Goal: Task Accomplishment & Management: Manage account settings

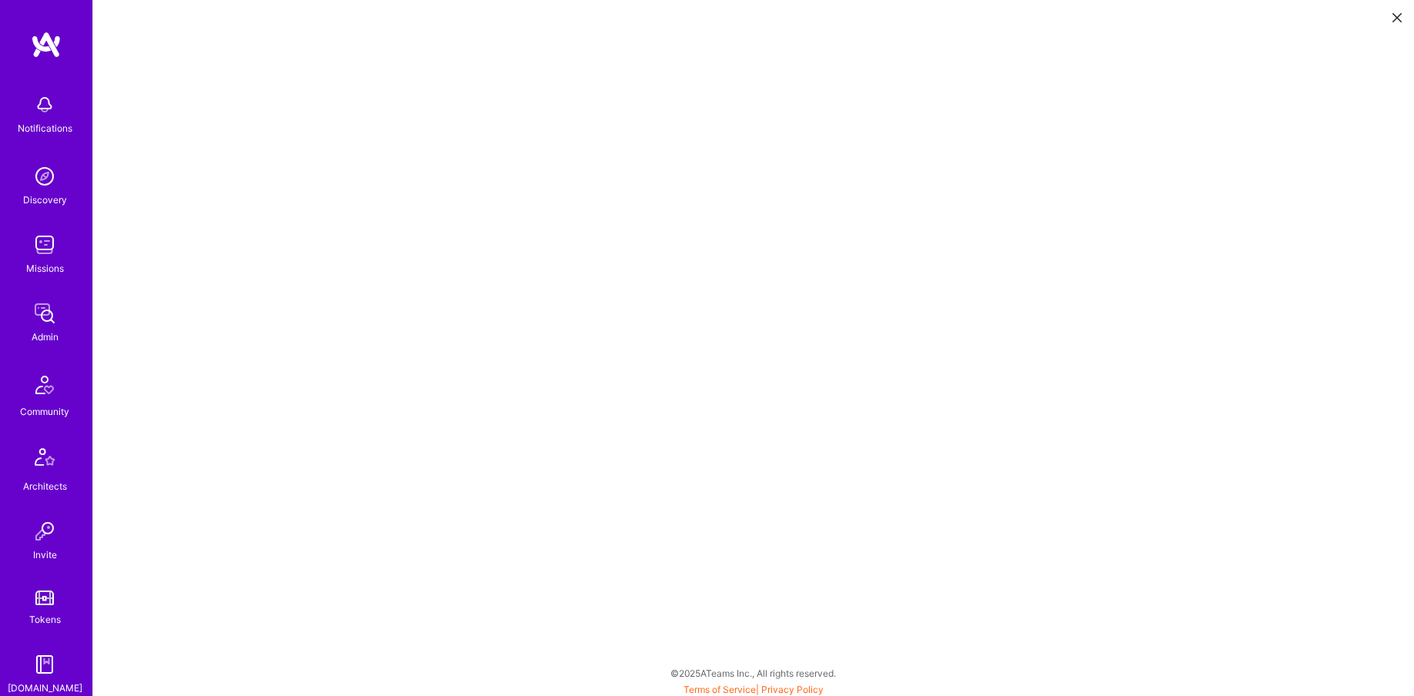
scroll to position [4, 0]
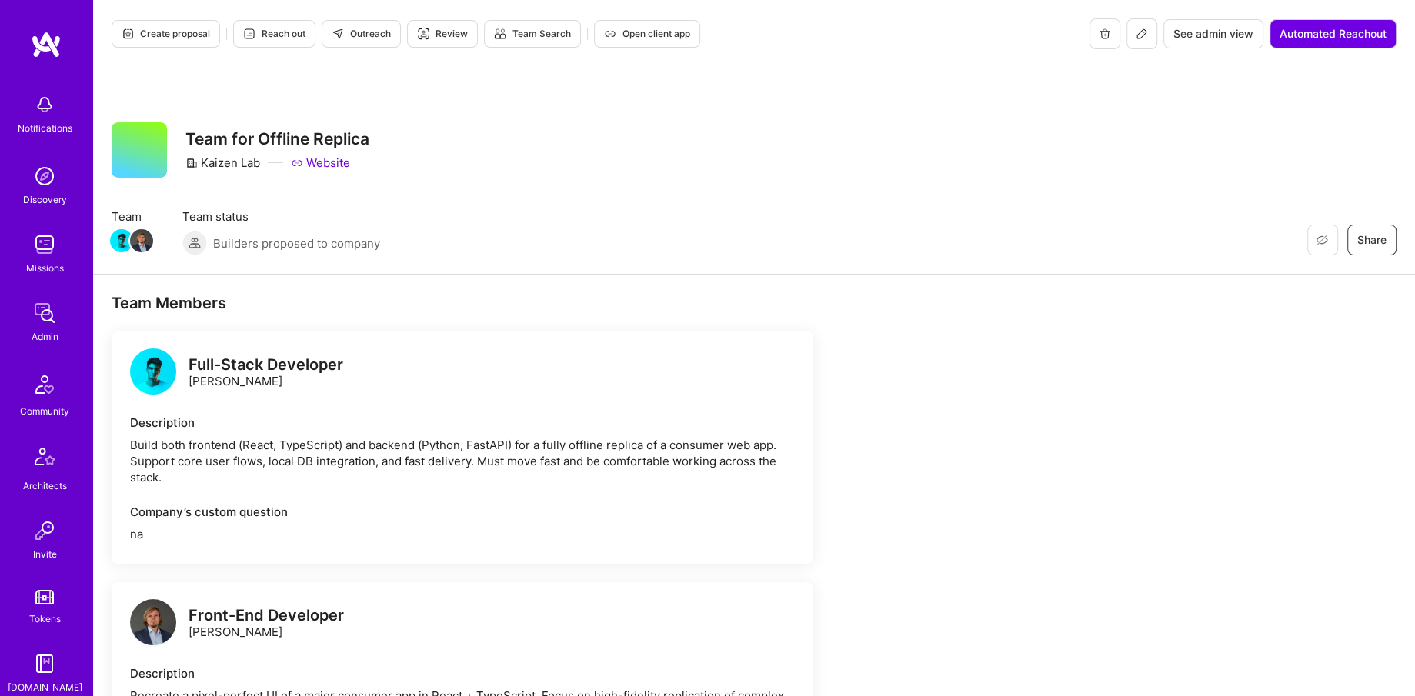
scroll to position [12, 0]
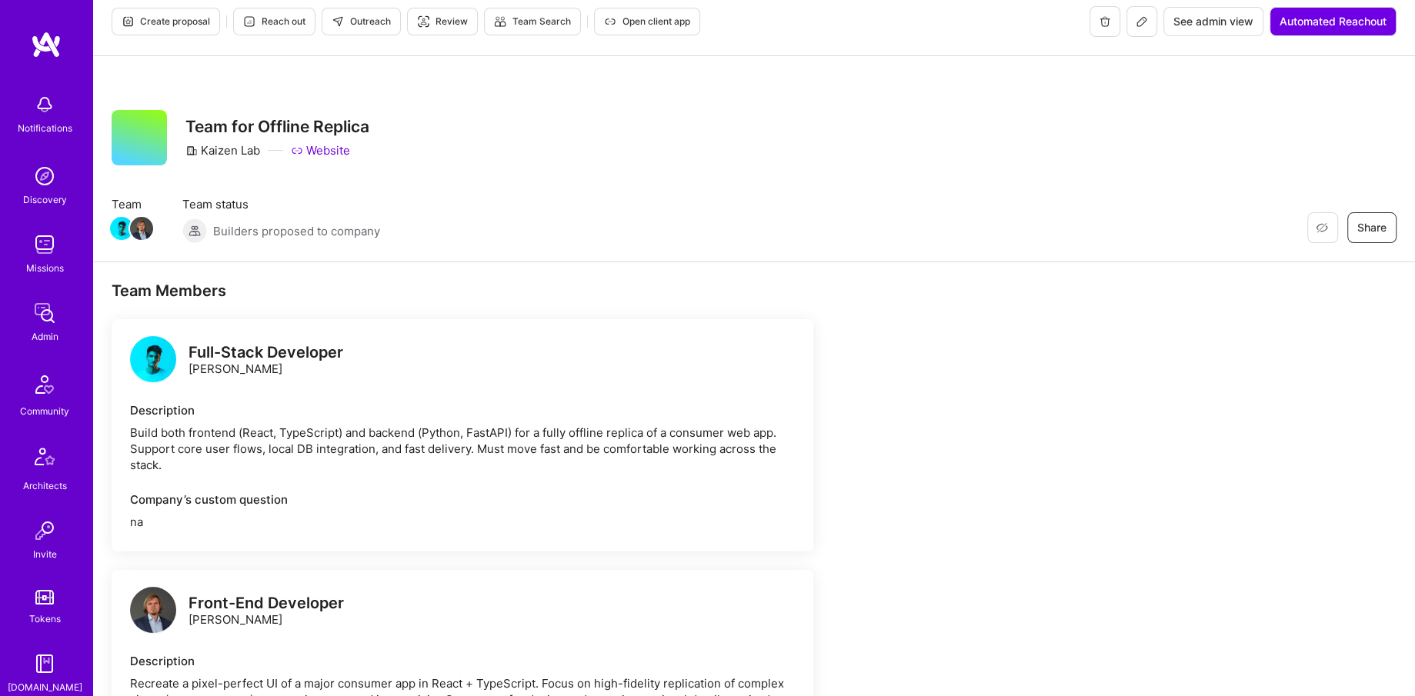
click at [1134, 31] on button at bounding box center [1142, 21] width 31 height 31
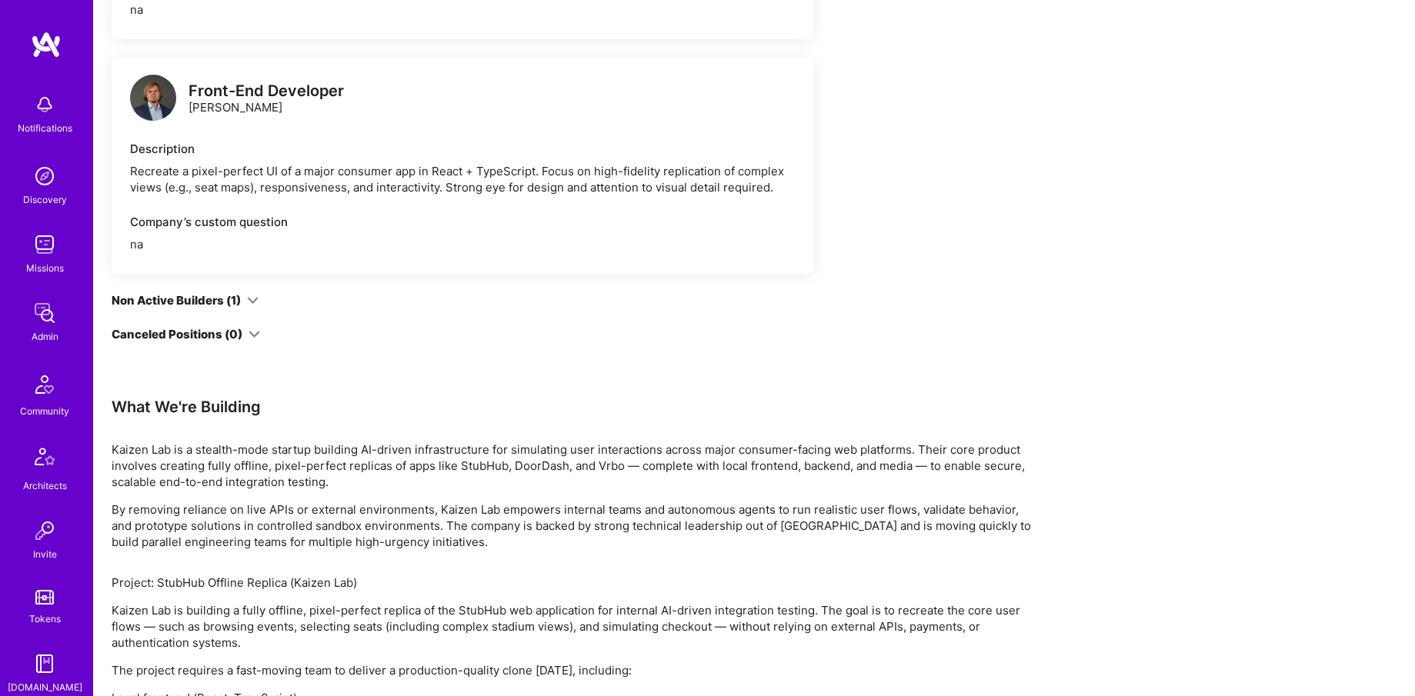
scroll to position [693, 0]
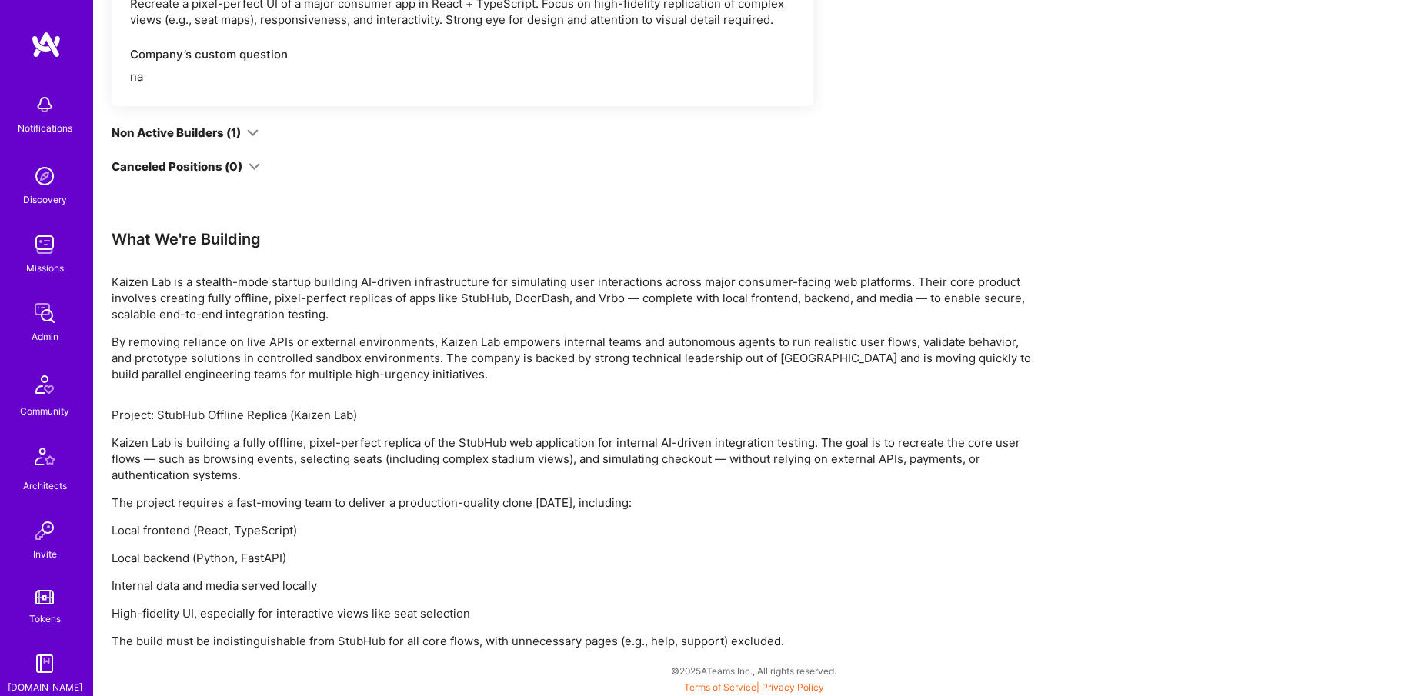
click at [48, 312] on img at bounding box center [44, 313] width 31 height 31
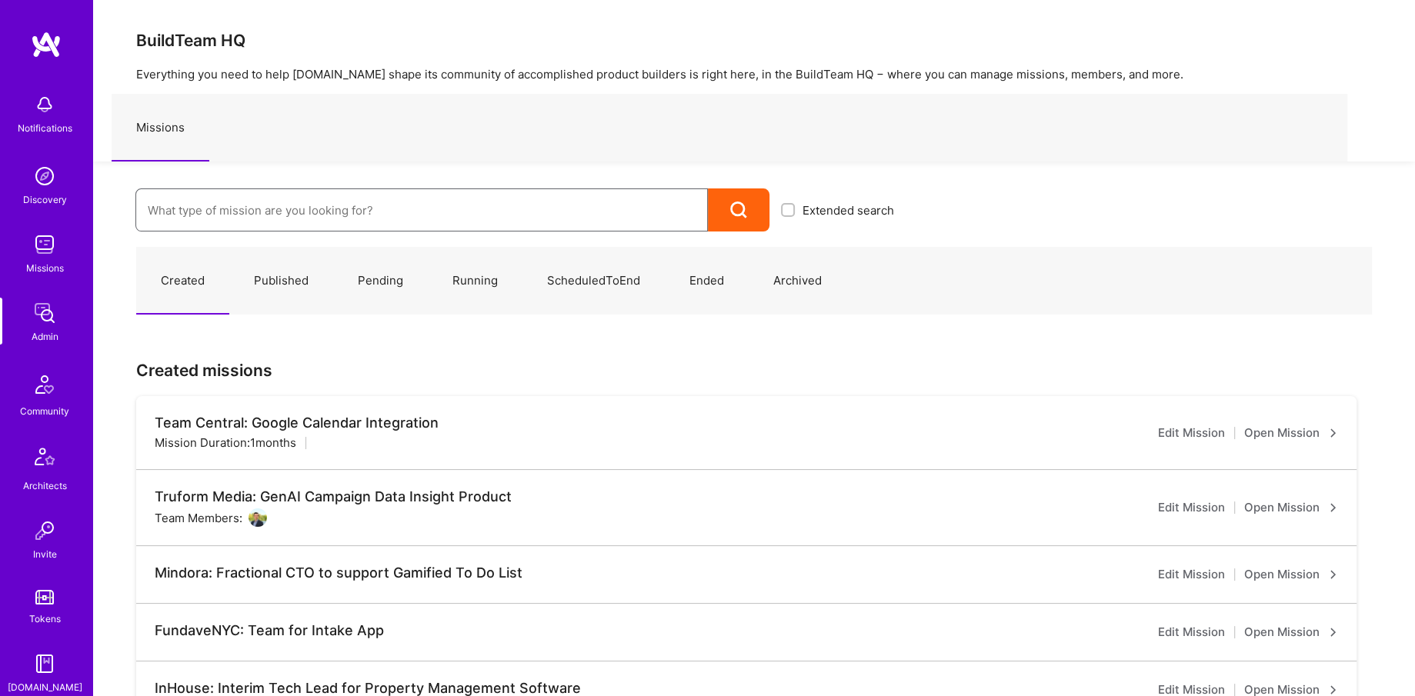
click at [318, 199] on input at bounding box center [422, 210] width 548 height 39
type input "velon"
click at [266, 265] on link "Velon: Team for Autonomous Procurement Platform ( Running )" at bounding box center [520, 260] width 770 height 39
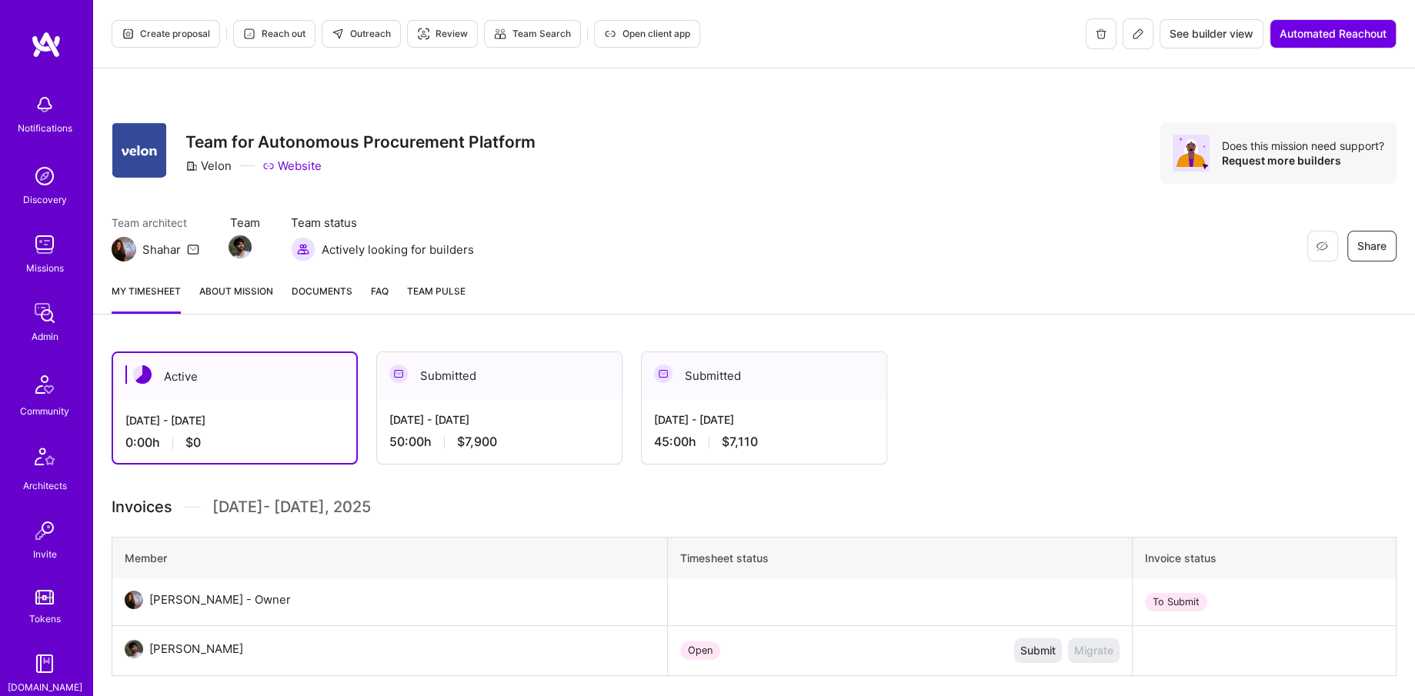
scroll to position [5, 0]
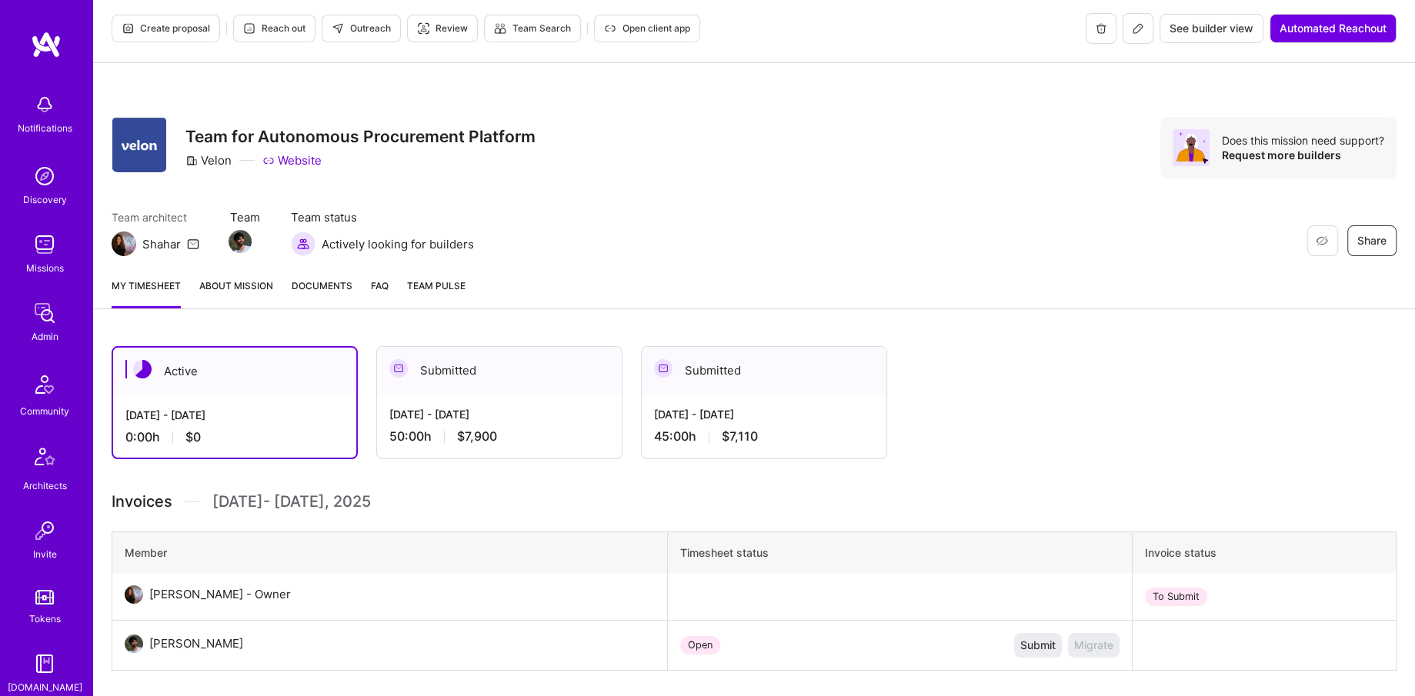
click at [636, 33] on span "Open client app" at bounding box center [647, 29] width 86 height 14
click at [340, 278] on span "Documents" at bounding box center [322, 286] width 61 height 16
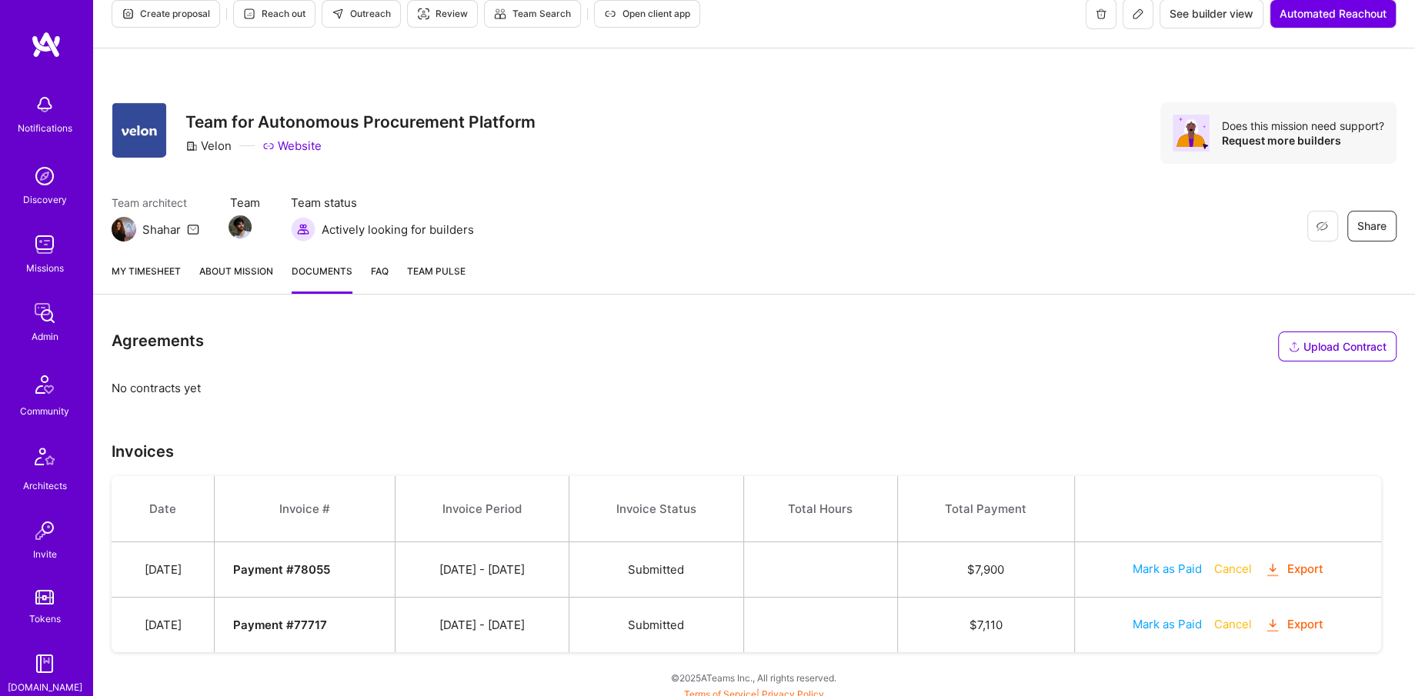
click at [1320, 354] on button "Upload Contract" at bounding box center [1337, 347] width 119 height 30
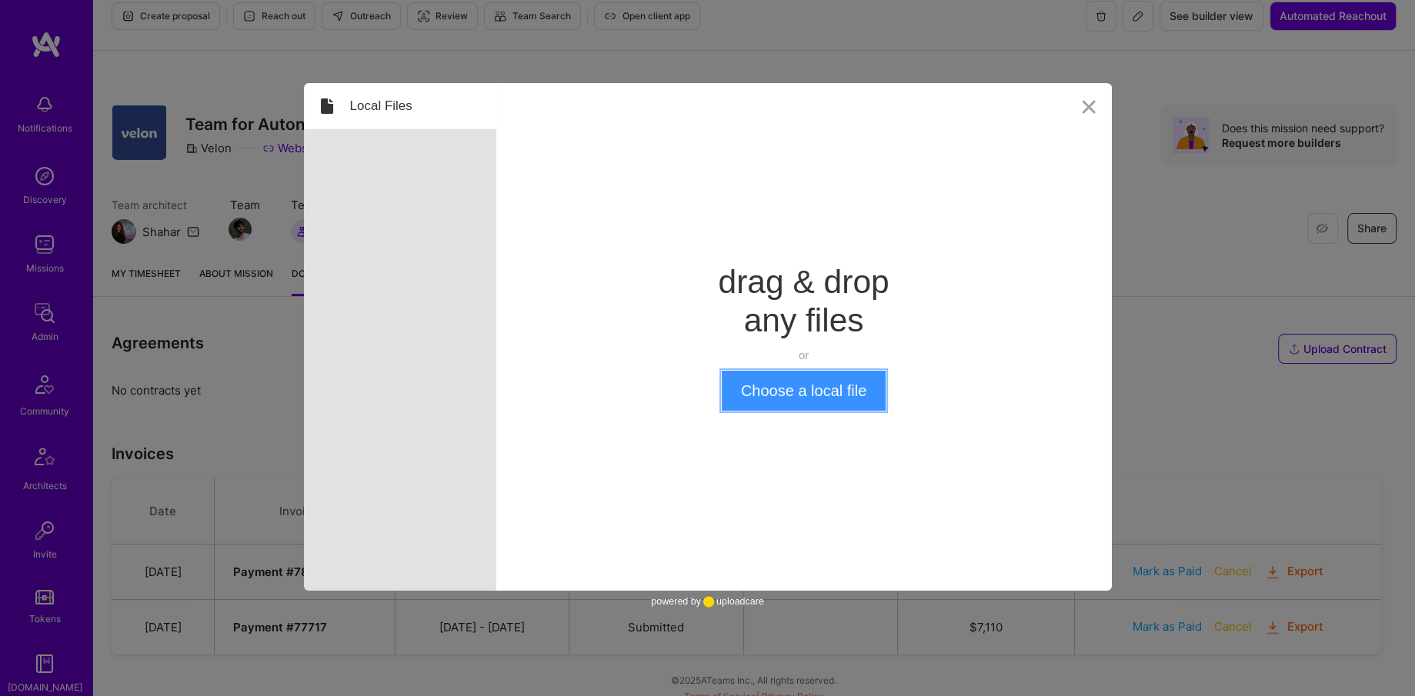
click at [815, 396] on button "Choose a local file" at bounding box center [804, 391] width 164 height 40
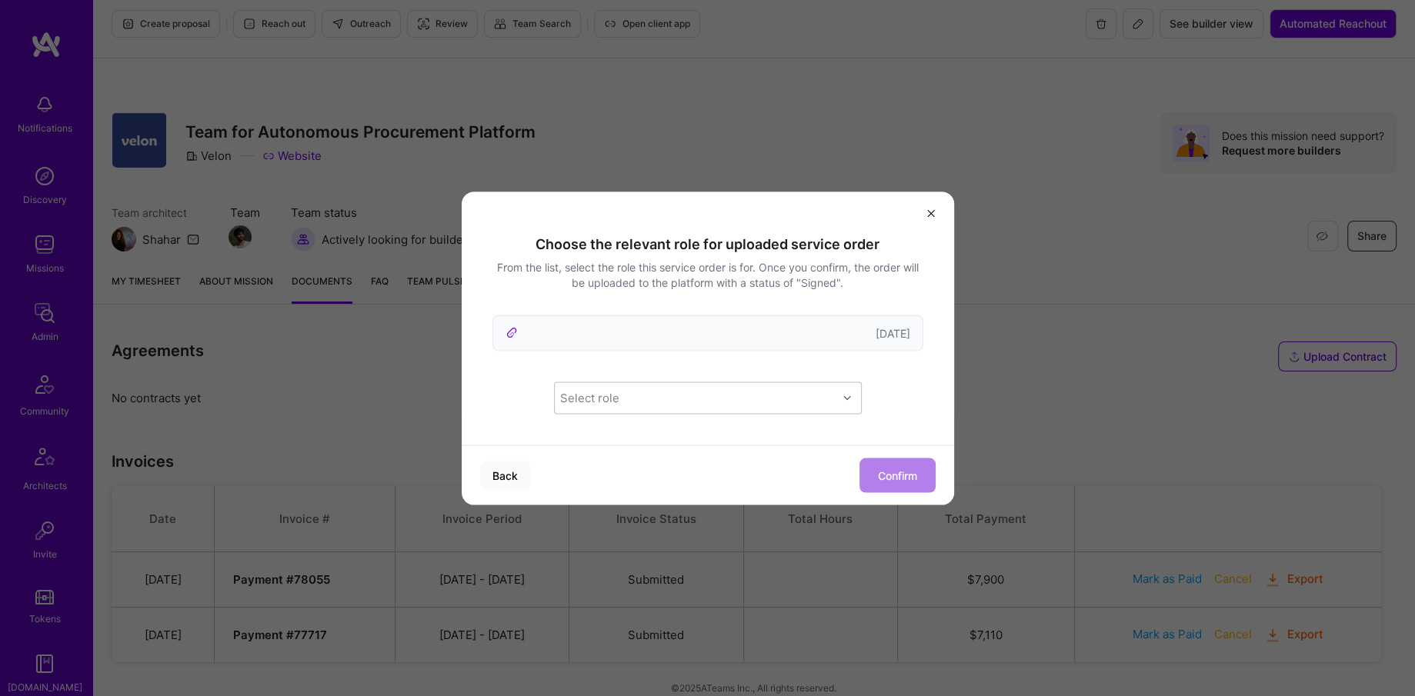
scroll to position [10, 0]
click at [646, 399] on div "Select role" at bounding box center [696, 398] width 282 height 31
click at [486, 379] on div "Choose the relevant role for uploaded service order From the list, select the r…" at bounding box center [708, 324] width 493 height 181
click at [624, 417] on div "Choose the relevant role for uploaded service order From the list, select the r…" at bounding box center [708, 348] width 493 height 315
click at [607, 402] on div "Select role" at bounding box center [589, 399] width 59 height 16
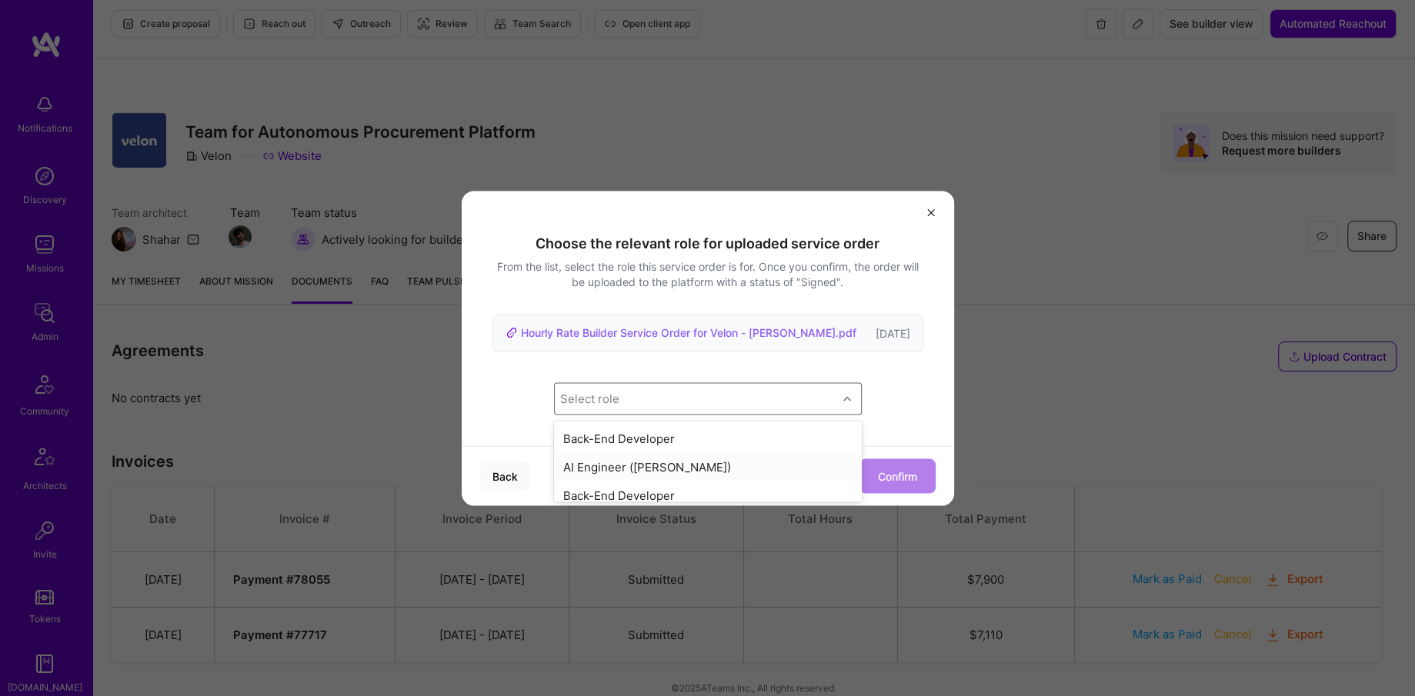
click at [614, 470] on div "AI Engineer (Alon Izhak)" at bounding box center [708, 467] width 308 height 28
click at [900, 476] on button "Confirm" at bounding box center [898, 476] width 76 height 35
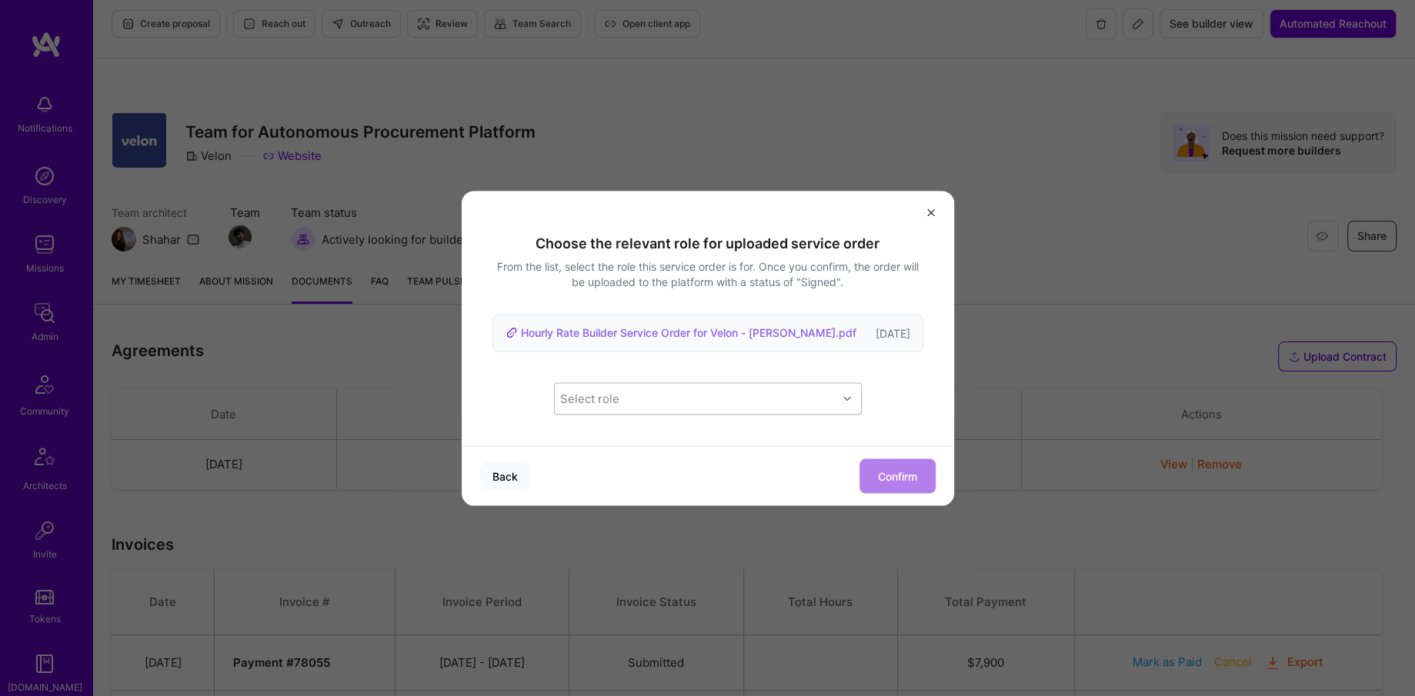
click at [623, 396] on div "Select role" at bounding box center [696, 398] width 282 height 31
click at [888, 377] on div "Choose the relevant role for uploaded service order From the list, select the r…" at bounding box center [708, 324] width 493 height 181
click at [643, 403] on div "Select role" at bounding box center [696, 398] width 282 height 31
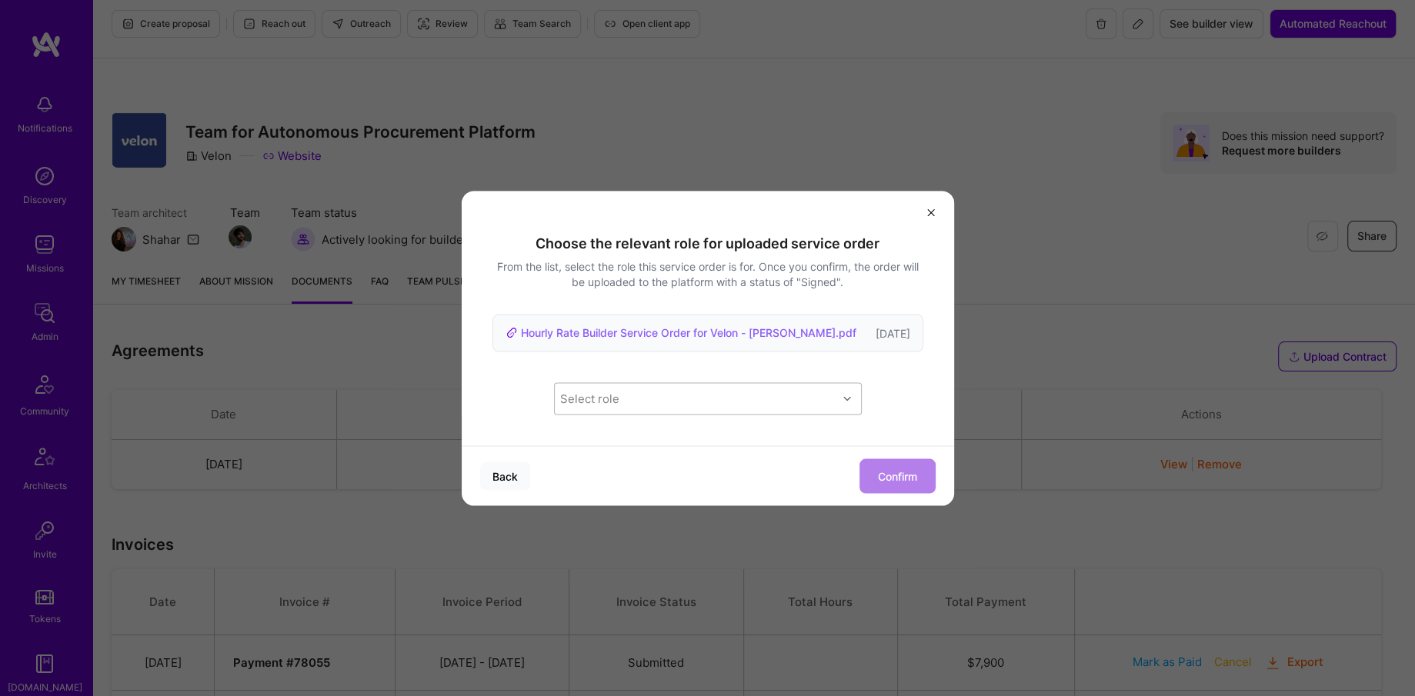
drag, startPoint x: 620, startPoint y: 382, endPoint x: 620, endPoint y: 391, distance: 8.5
click at [620, 391] on div "Select role" at bounding box center [708, 398] width 308 height 32
click at [627, 459] on div "AI Engineer (Alon Izhak)" at bounding box center [708, 467] width 308 height 28
click at [919, 474] on button "Confirm" at bounding box center [898, 476] width 76 height 35
click at [935, 219] on icon "modal" at bounding box center [931, 212] width 12 height 12
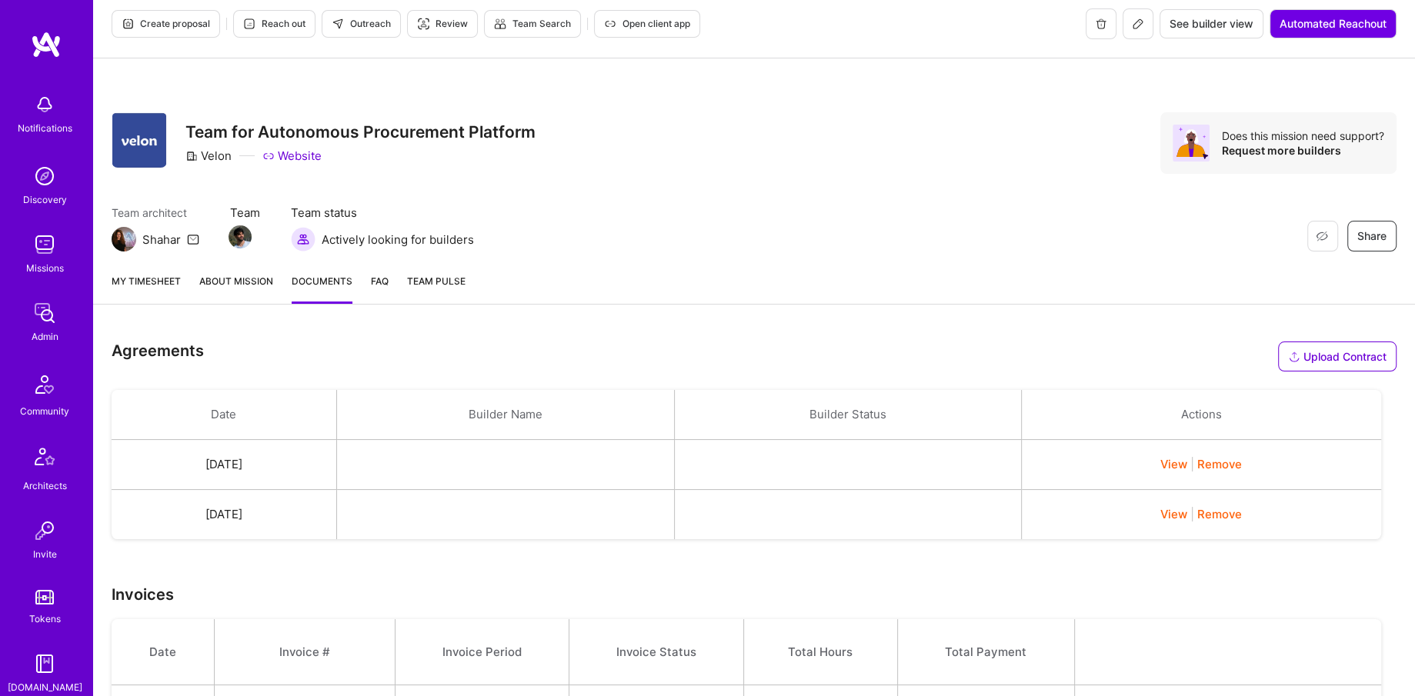
click at [1234, 511] on button "Remove" at bounding box center [1219, 514] width 45 height 16
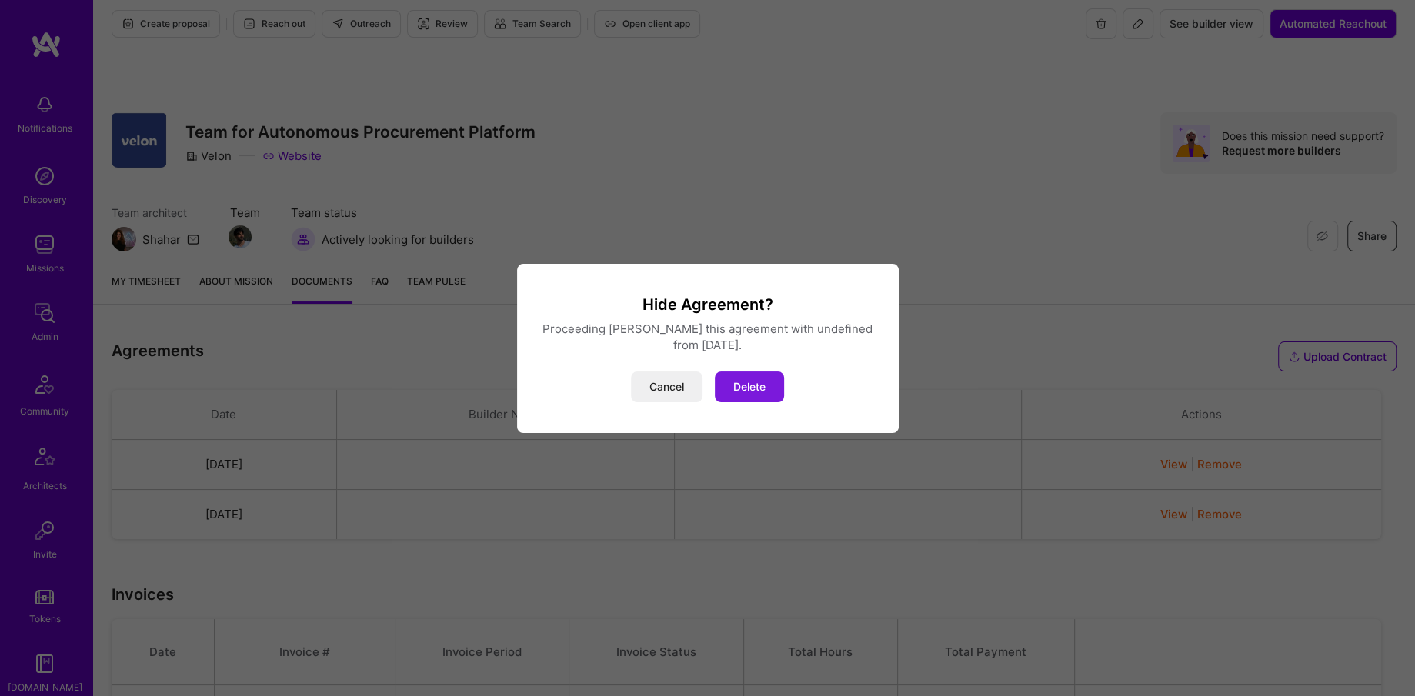
drag, startPoint x: 749, startPoint y: 369, endPoint x: 755, endPoint y: 383, distance: 15.9
click at [749, 369] on div "Hide Agreement? Proceeding will hide this agreement with undefined from Oct 9, …" at bounding box center [708, 349] width 345 height 108
click at [755, 383] on button "Delete" at bounding box center [749, 387] width 69 height 31
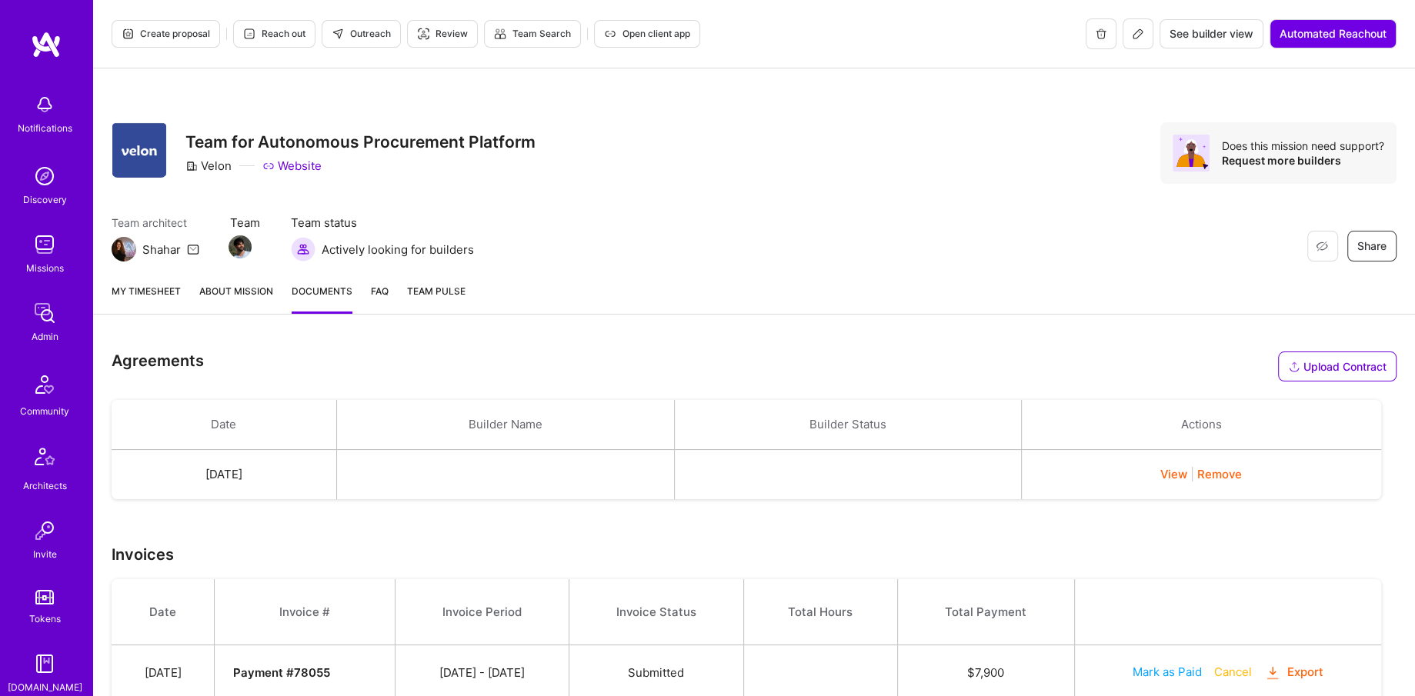
drag, startPoint x: 564, startPoint y: 428, endPoint x: 564, endPoint y: 524, distance: 96.2
click at [567, 429] on th "Builder Name" at bounding box center [505, 425] width 338 height 50
drag, startPoint x: 490, startPoint y: 486, endPoint x: 510, endPoint y: 483, distance: 20.4
click at [491, 486] on td at bounding box center [505, 475] width 338 height 50
click at [517, 483] on td at bounding box center [505, 475] width 338 height 50
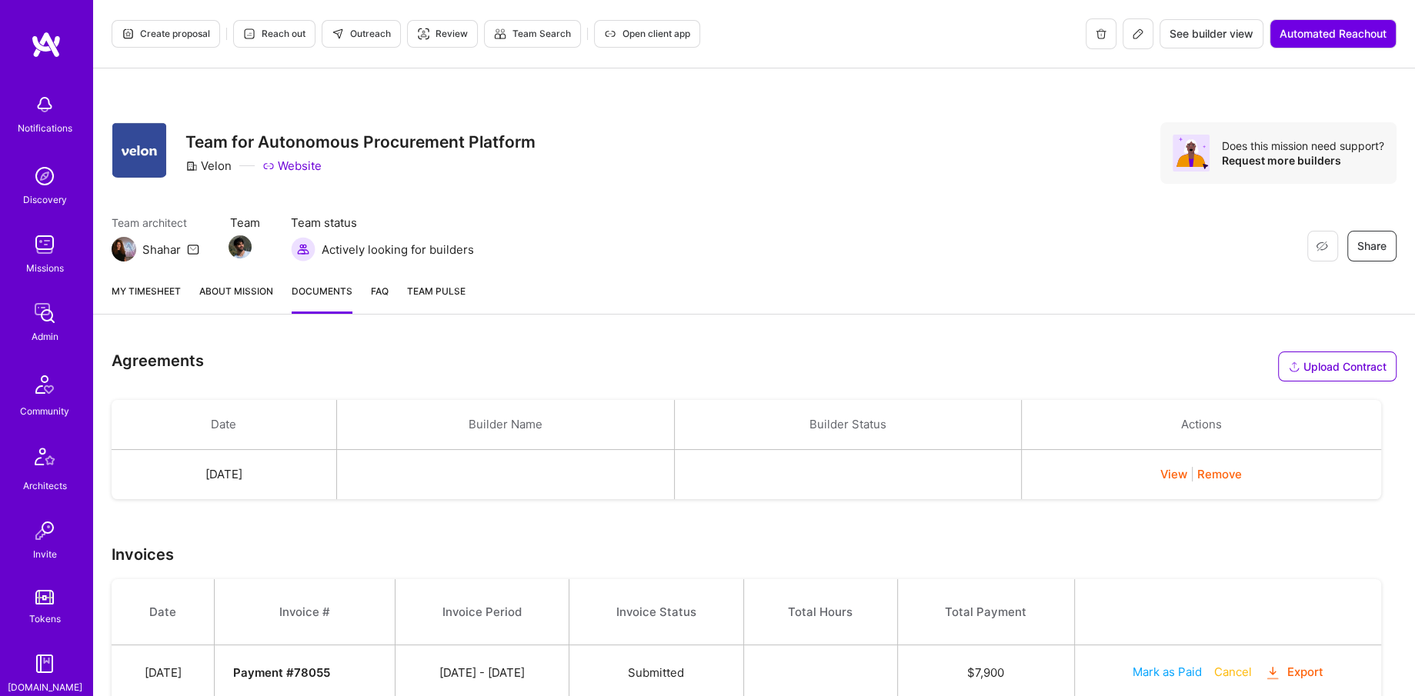
click at [519, 483] on td at bounding box center [505, 475] width 338 height 50
click at [1174, 476] on button "View" at bounding box center [1174, 474] width 27 height 16
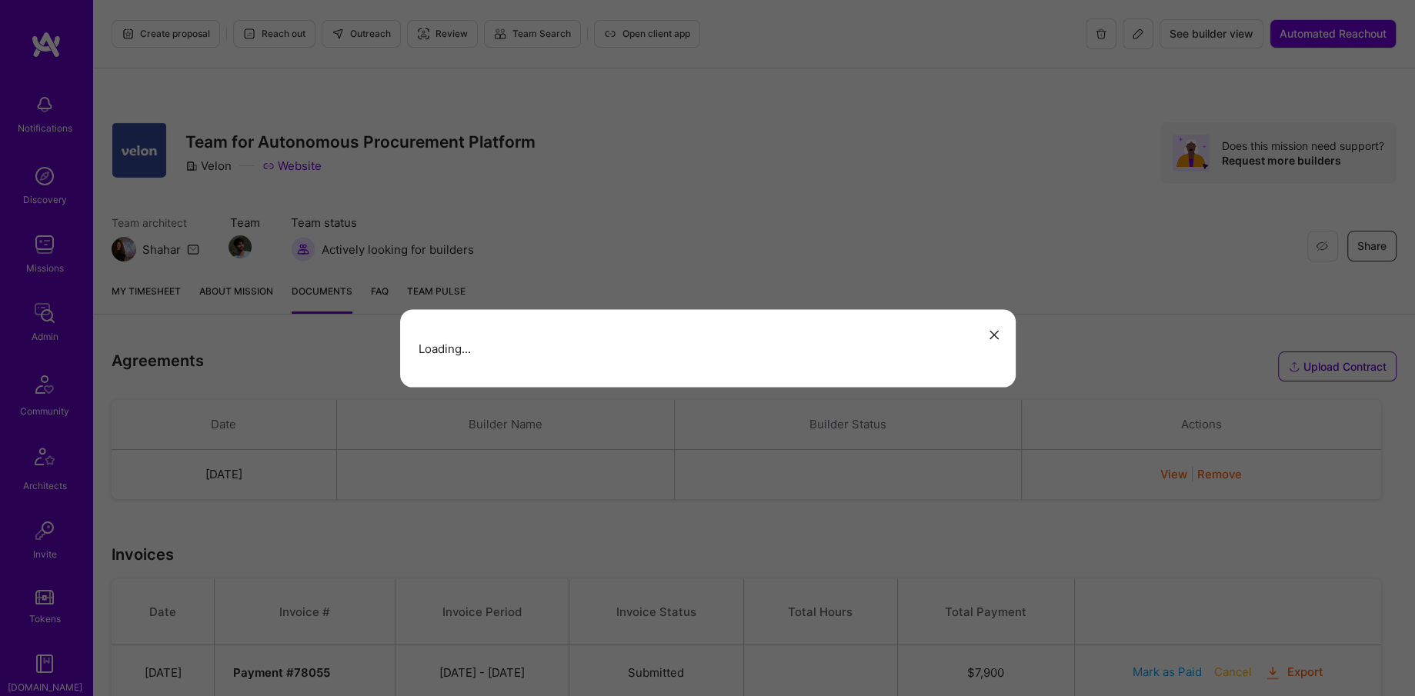
click at [743, 329] on div "Loading..." at bounding box center [708, 348] width 616 height 78
click at [990, 332] on icon "modal" at bounding box center [994, 335] width 9 height 9
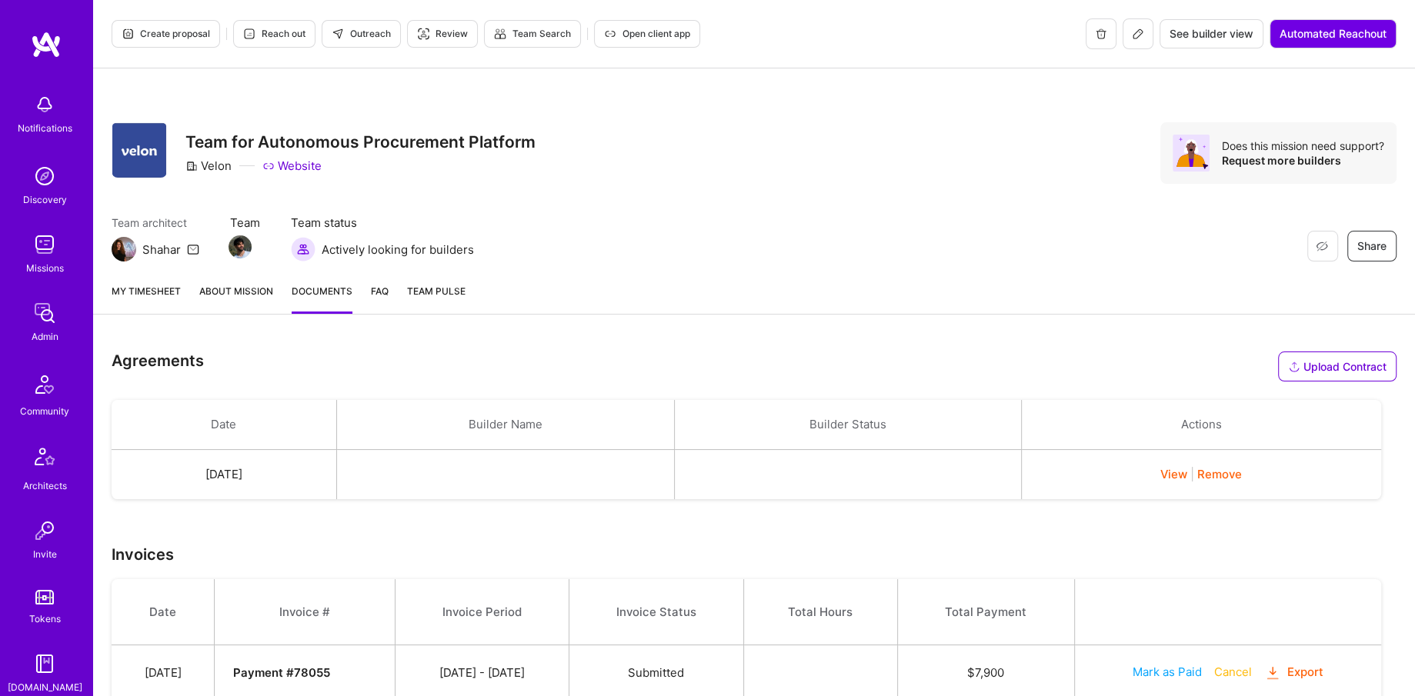
drag, startPoint x: 517, startPoint y: 424, endPoint x: 1258, endPoint y: 439, distance: 741.3
click at [521, 424] on th "Builder Name" at bounding box center [505, 425] width 338 height 50
click at [1176, 473] on button "View" at bounding box center [1174, 474] width 27 height 16
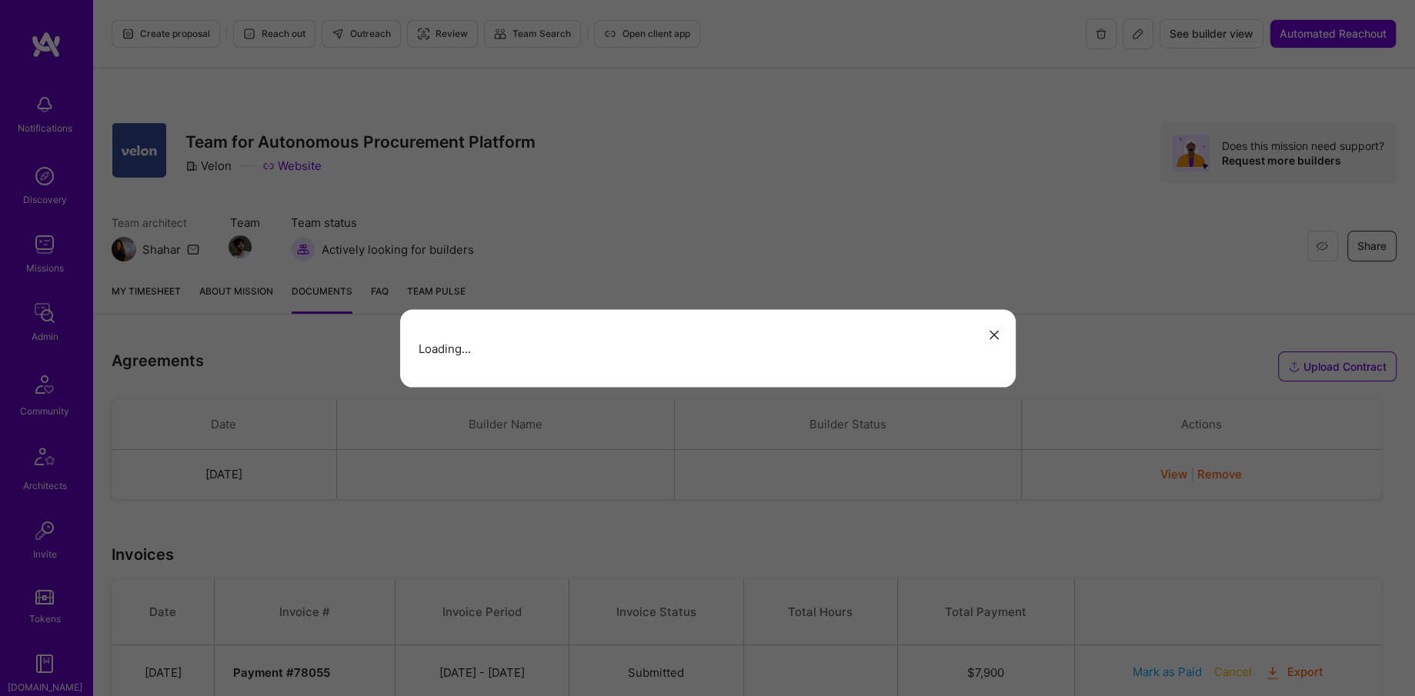
click at [995, 329] on button "modal" at bounding box center [994, 334] width 18 height 25
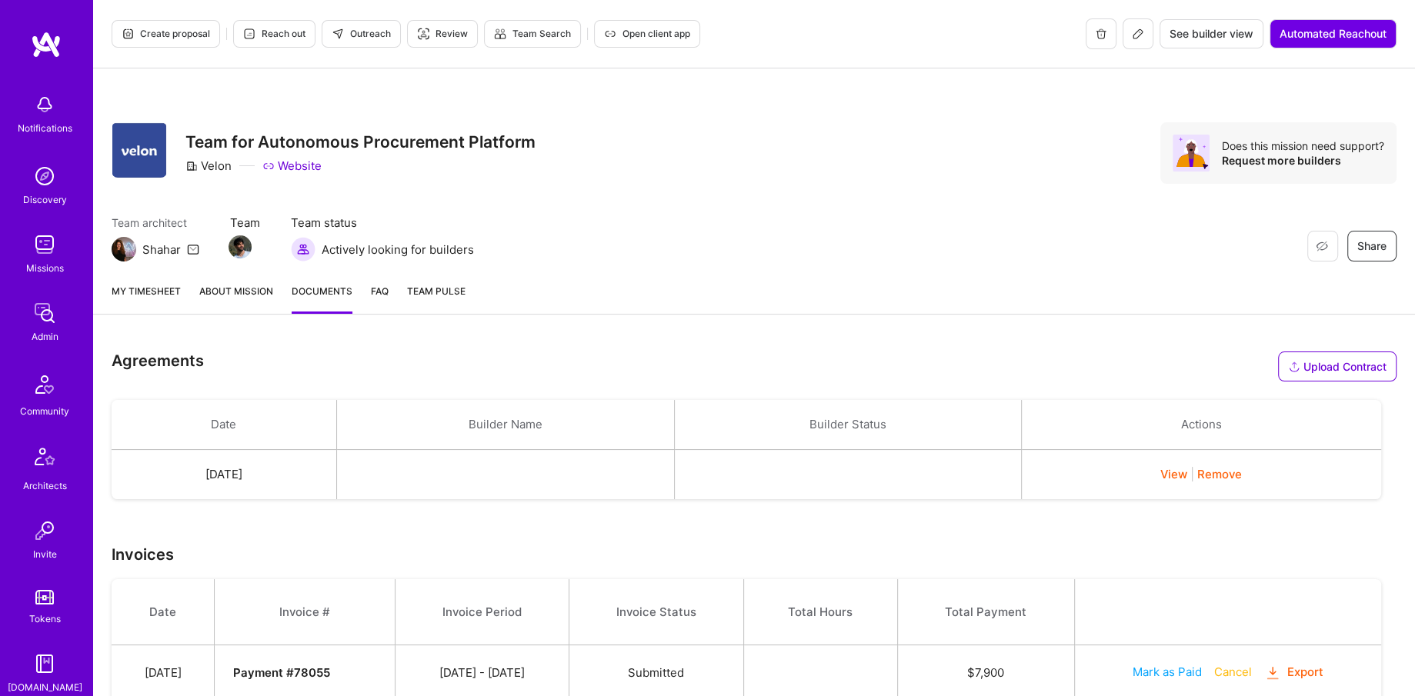
click at [1256, 482] on td "View Remove" at bounding box center [1201, 475] width 360 height 50
click at [1224, 466] on button "Remove" at bounding box center [1219, 474] width 45 height 16
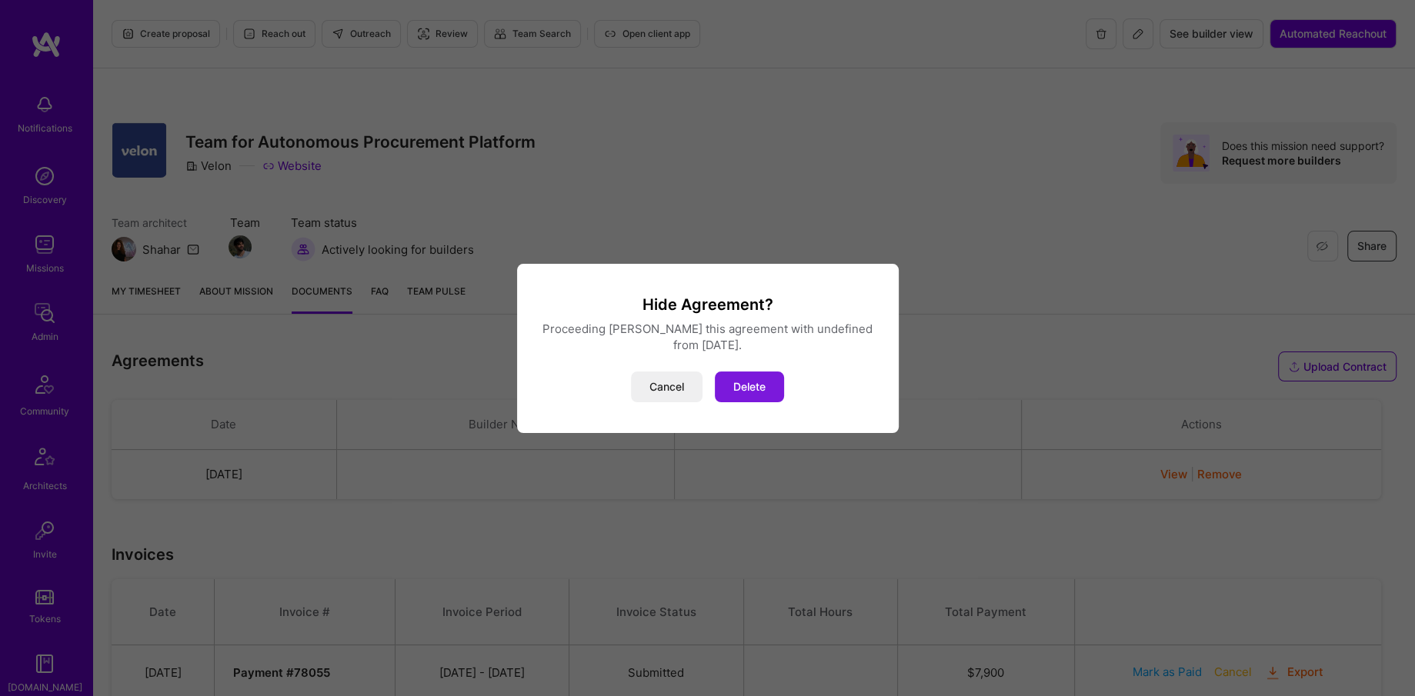
click at [730, 392] on button "Delete" at bounding box center [749, 387] width 69 height 31
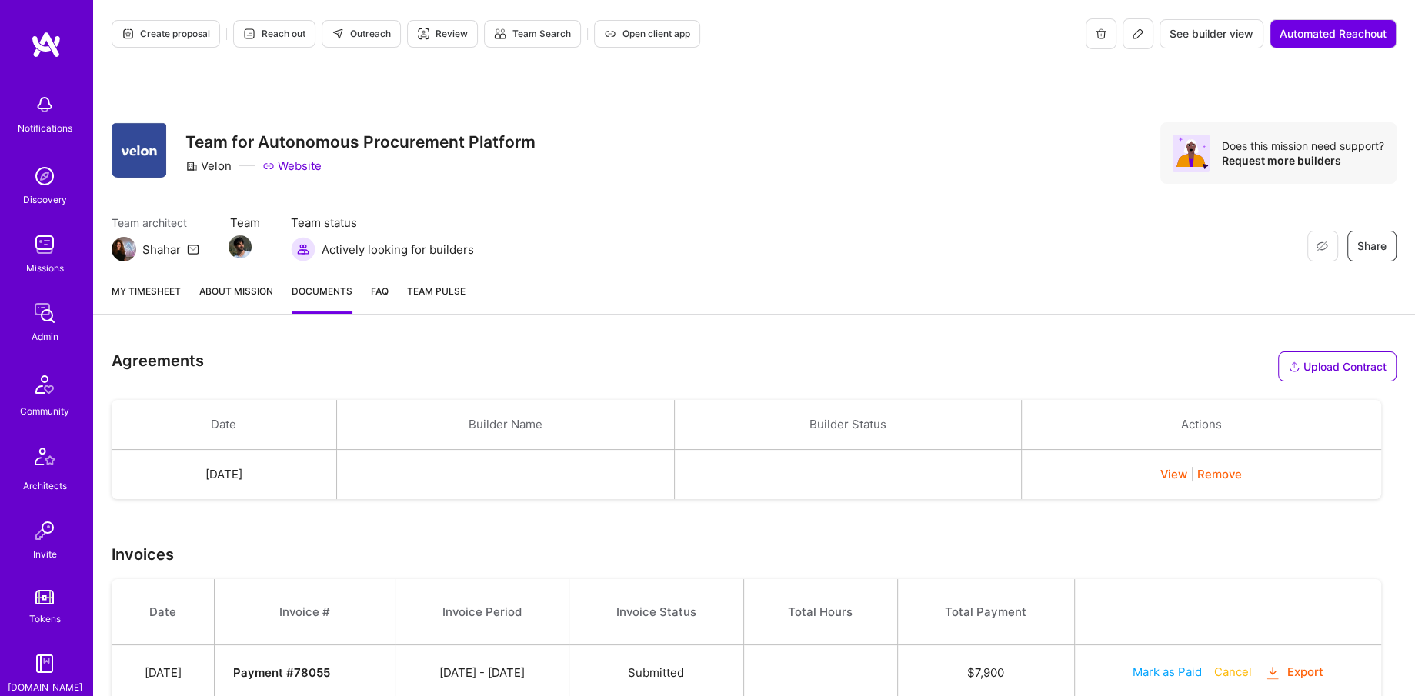
click at [663, 247] on div "Team architect Shahar Team Team status Actively looking for builders Restore No…" at bounding box center [754, 238] width 1285 height 47
click at [1240, 472] on button "Remove" at bounding box center [1219, 474] width 45 height 16
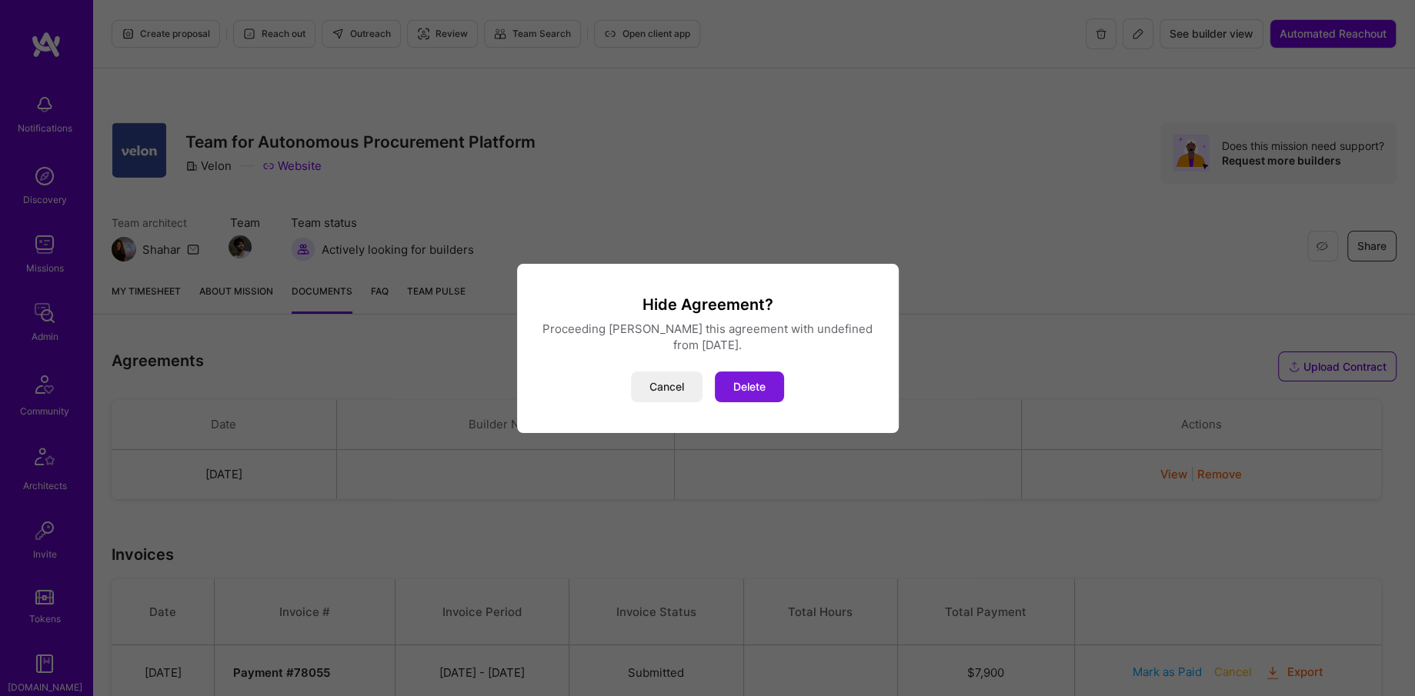
click at [744, 377] on button "Delete" at bounding box center [749, 387] width 69 height 31
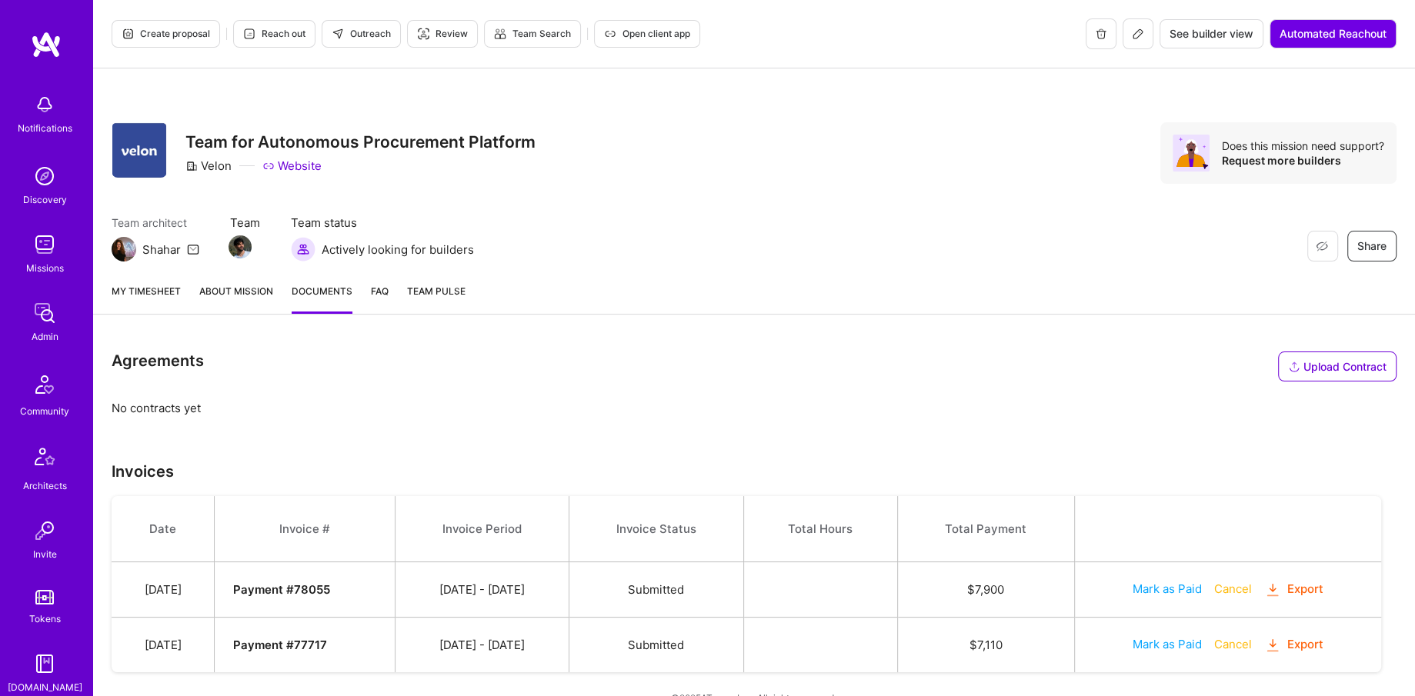
click at [1368, 369] on button "Upload Contract" at bounding box center [1337, 367] width 119 height 30
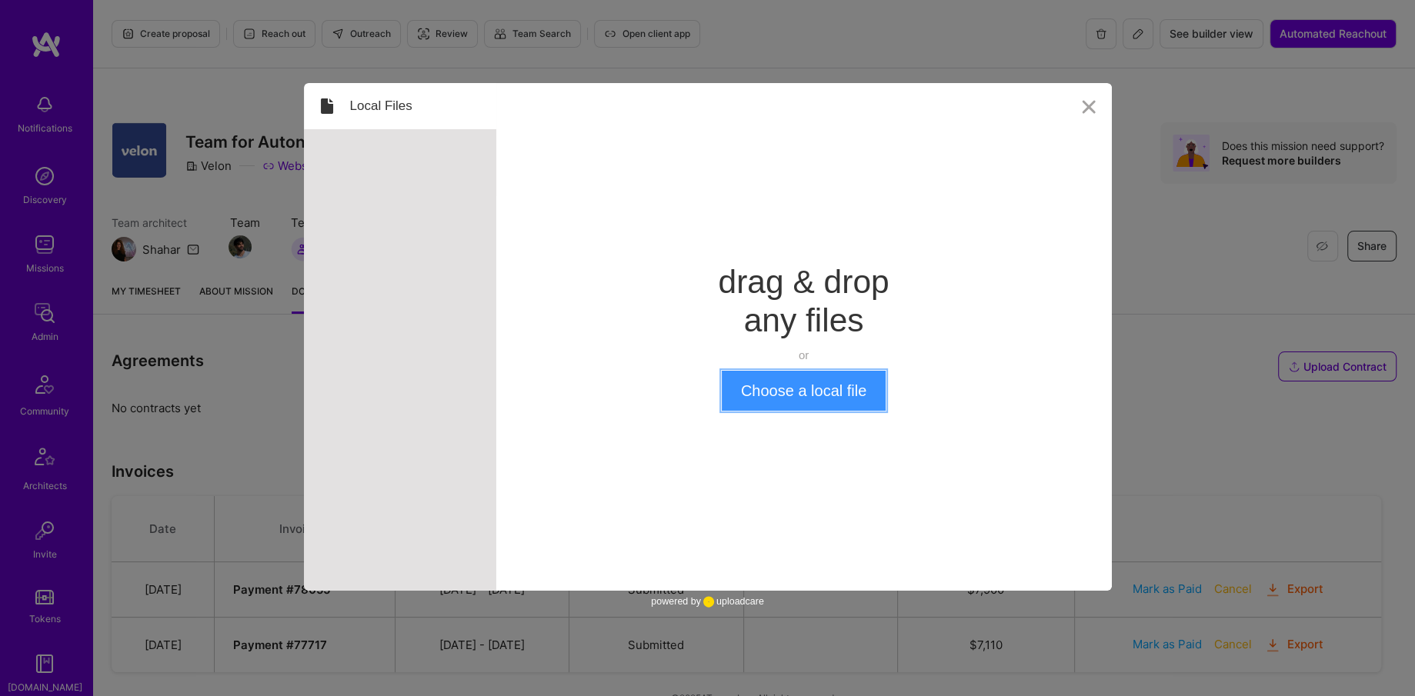
click at [773, 387] on button "Choose a local file" at bounding box center [804, 391] width 164 height 40
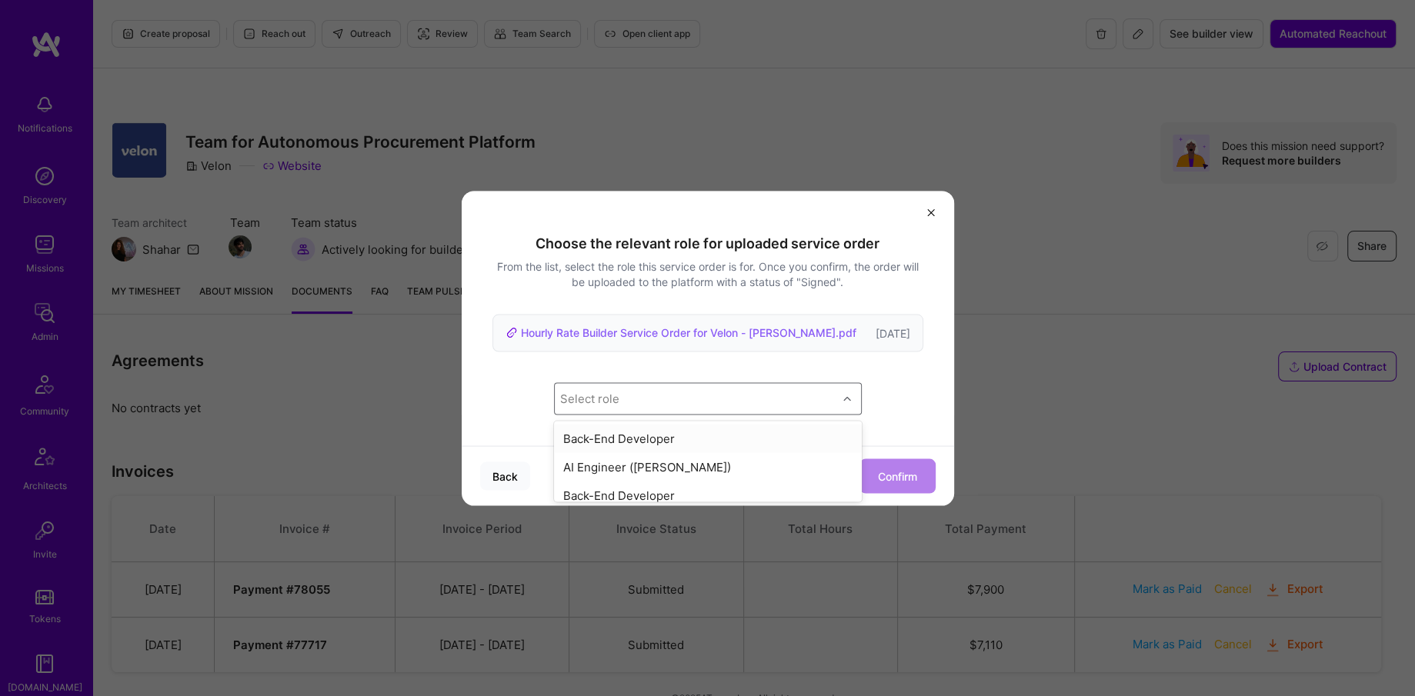
click at [555, 405] on div "Select role" at bounding box center [696, 398] width 282 height 31
click at [574, 465] on div "AI Engineer (Alon Izhak)" at bounding box center [708, 467] width 308 height 28
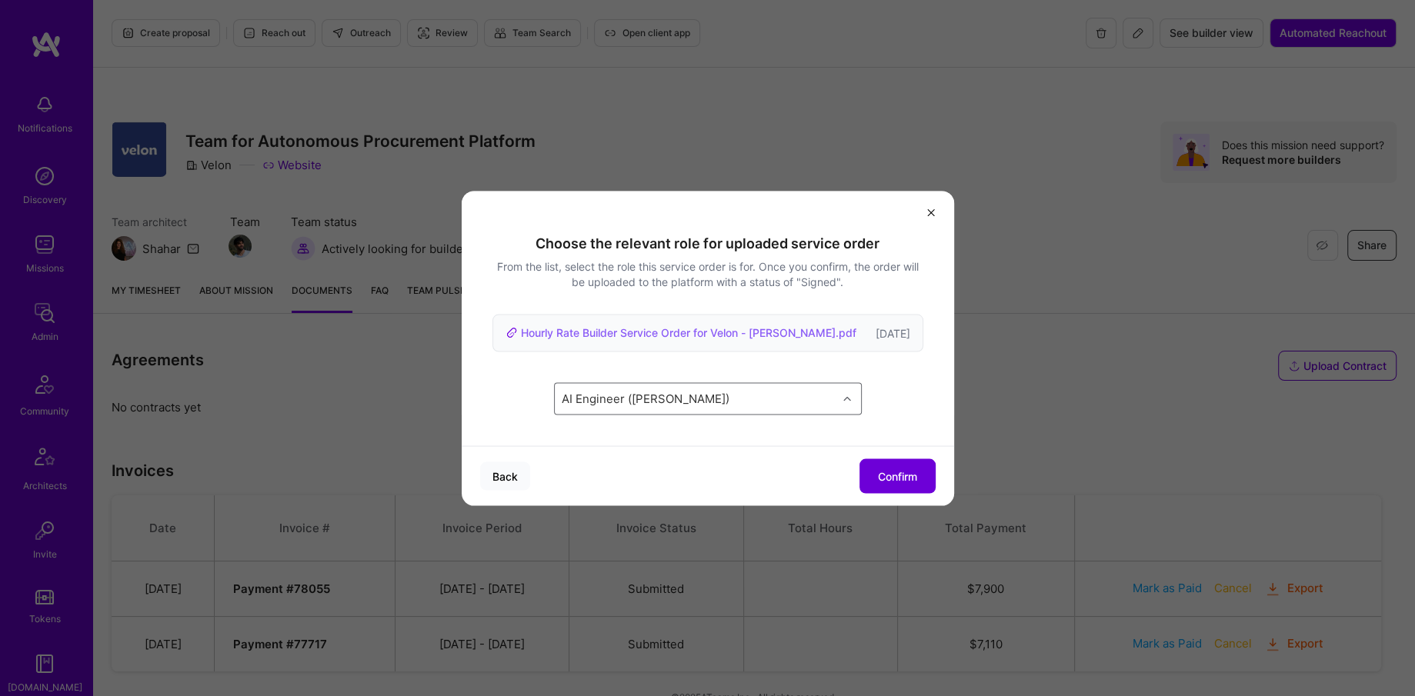
scroll to position [2, 0]
click at [895, 478] on button "Confirm" at bounding box center [898, 476] width 76 height 35
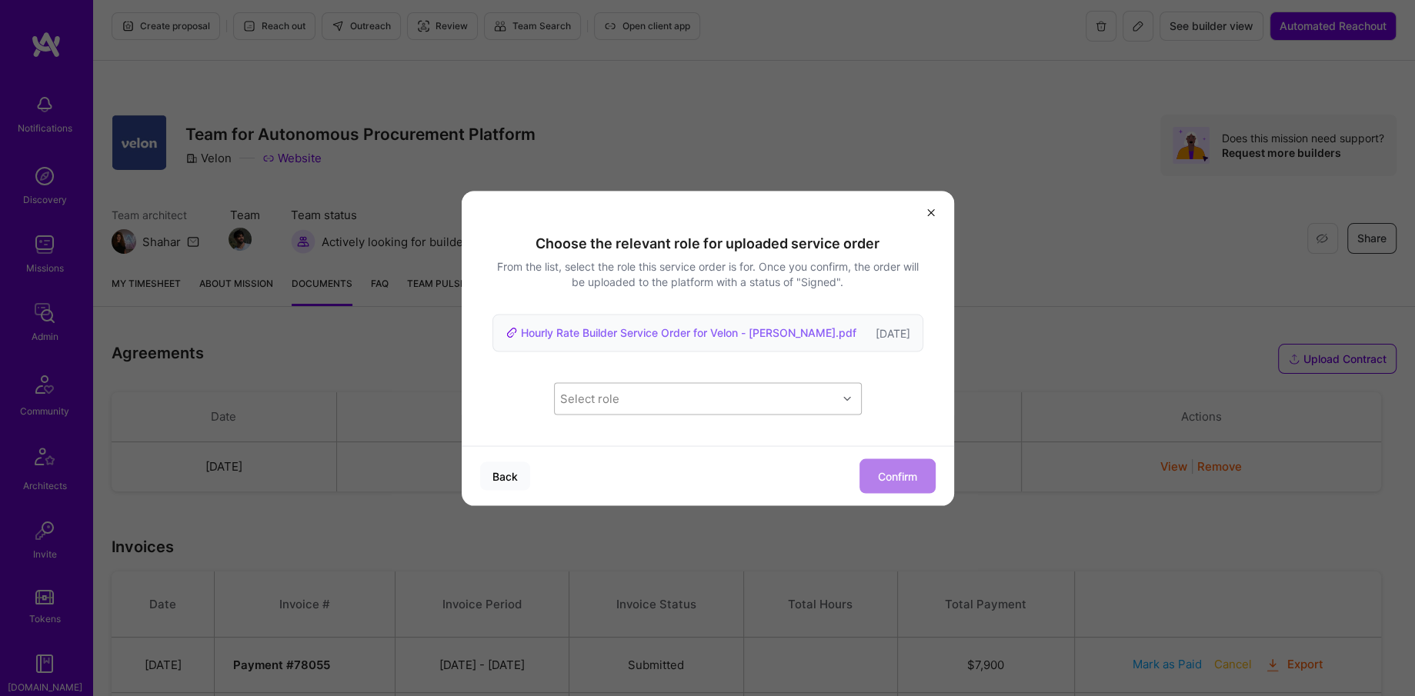
click at [573, 389] on div "Select role" at bounding box center [696, 398] width 282 height 31
click at [589, 462] on div "AI Engineer (Alon Izhak)" at bounding box center [708, 467] width 308 height 28
click at [890, 466] on button "Confirm" at bounding box center [898, 476] width 76 height 35
click at [932, 216] on icon "modal" at bounding box center [931, 212] width 12 height 12
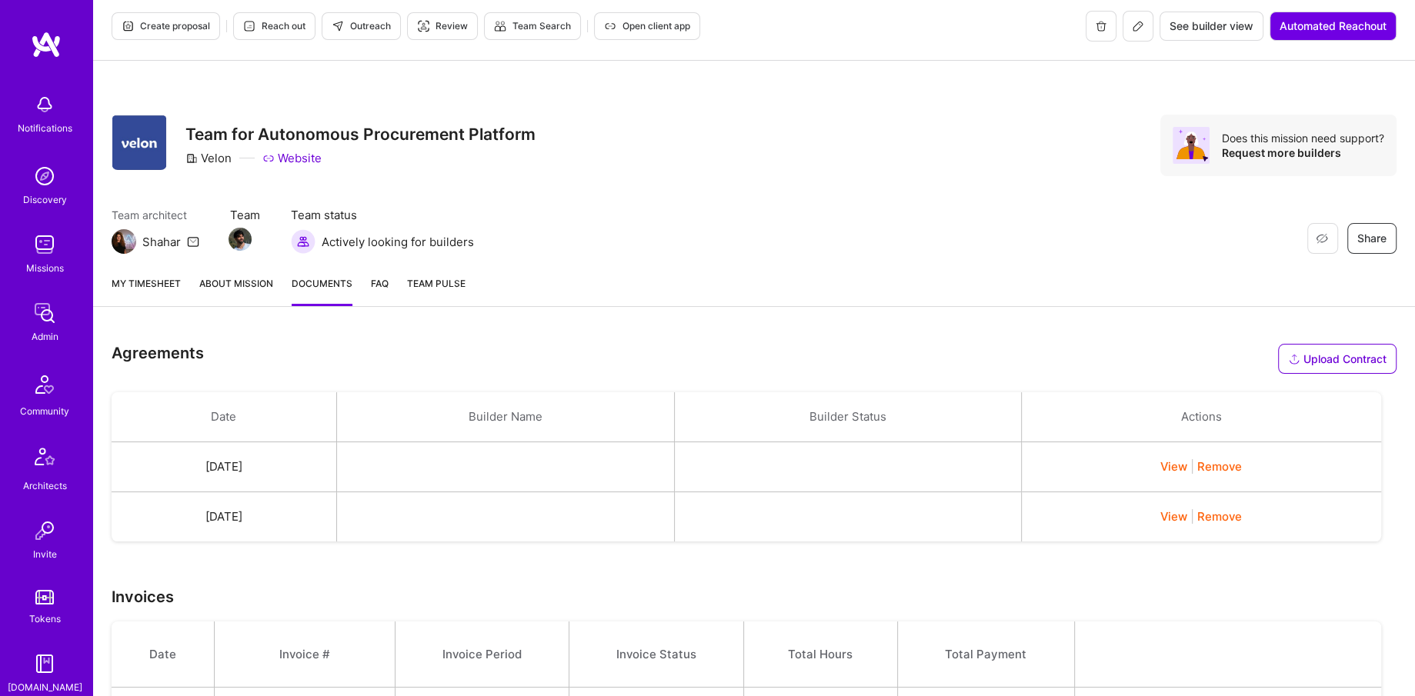
drag, startPoint x: 449, startPoint y: 456, endPoint x: 710, endPoint y: 524, distance: 270.5
click at [967, 469] on tr "Oct 9, 2025 View Remove" at bounding box center [747, 468] width 1270 height 50
click at [1233, 513] on button "Remove" at bounding box center [1219, 517] width 45 height 16
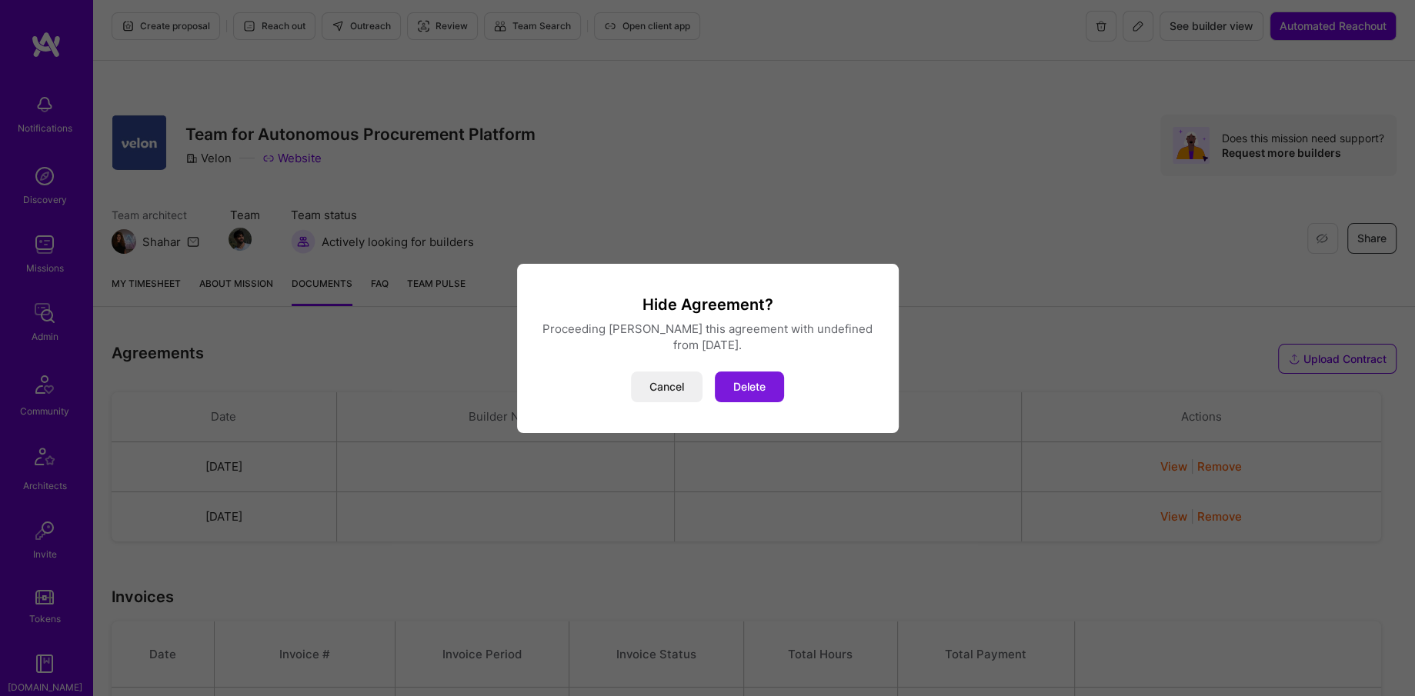
click at [756, 393] on button "Delete" at bounding box center [749, 387] width 69 height 31
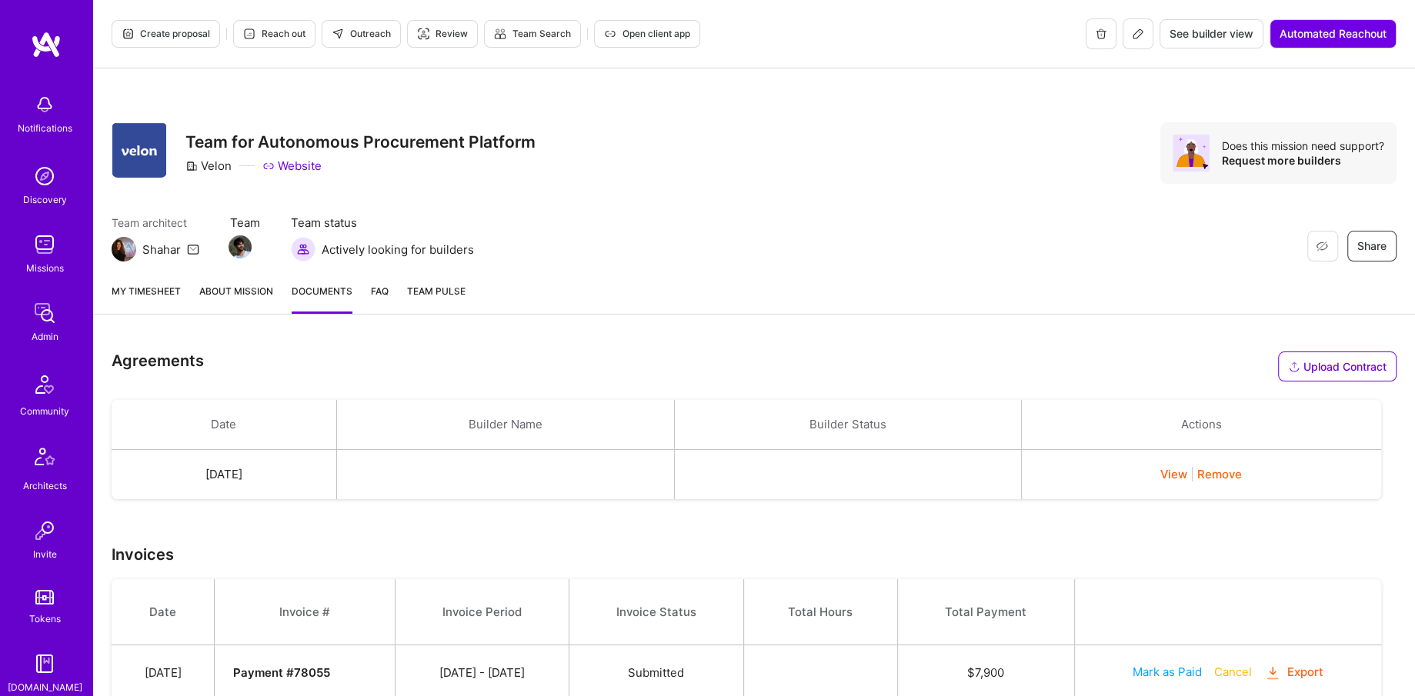
click at [1187, 474] on button "View" at bounding box center [1174, 474] width 27 height 16
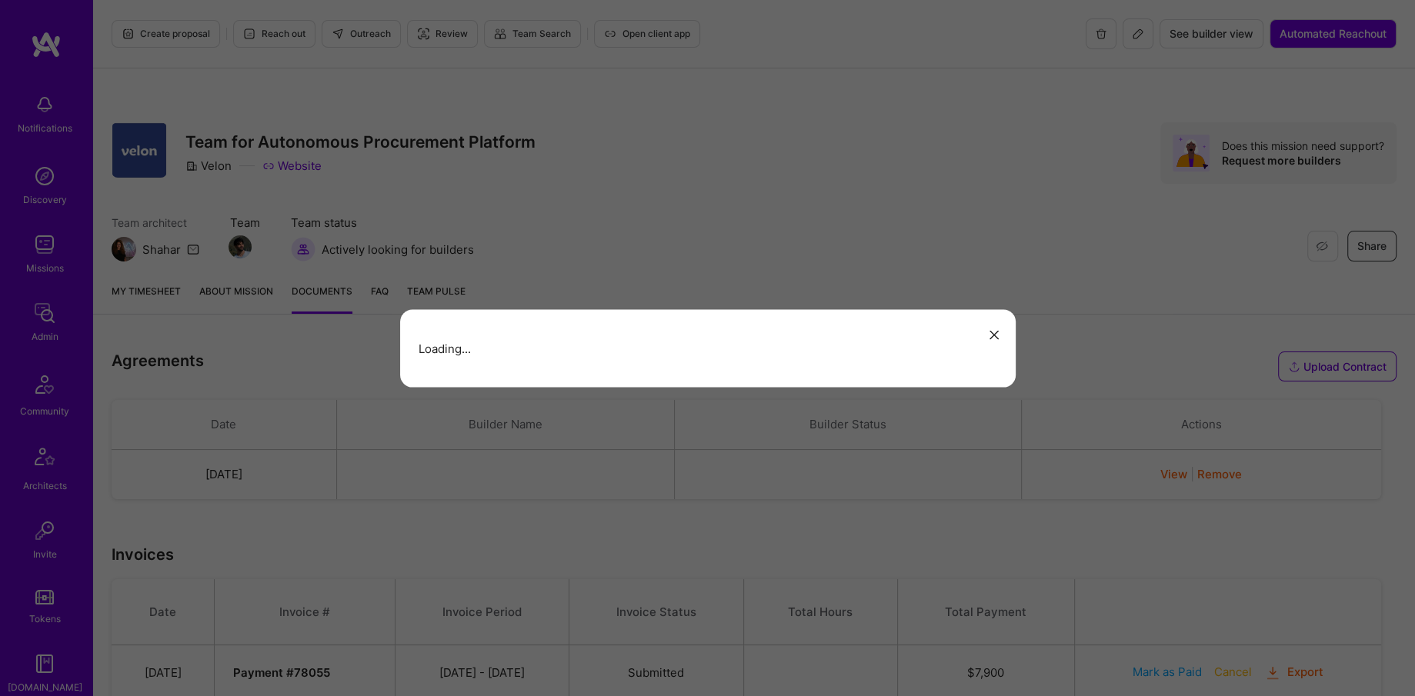
click at [991, 333] on icon "modal" at bounding box center [994, 335] width 9 height 9
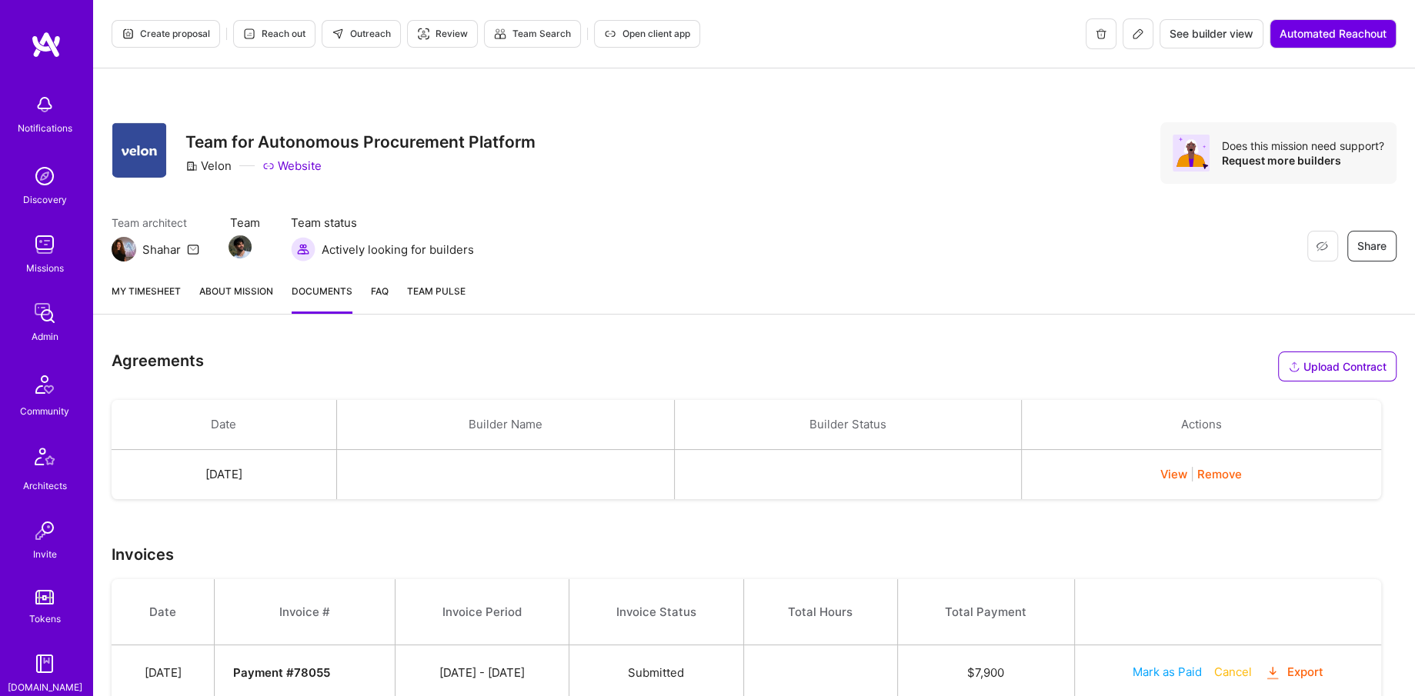
click at [1184, 476] on button "View" at bounding box center [1174, 474] width 27 height 16
